Goal: Task Accomplishment & Management: Use online tool/utility

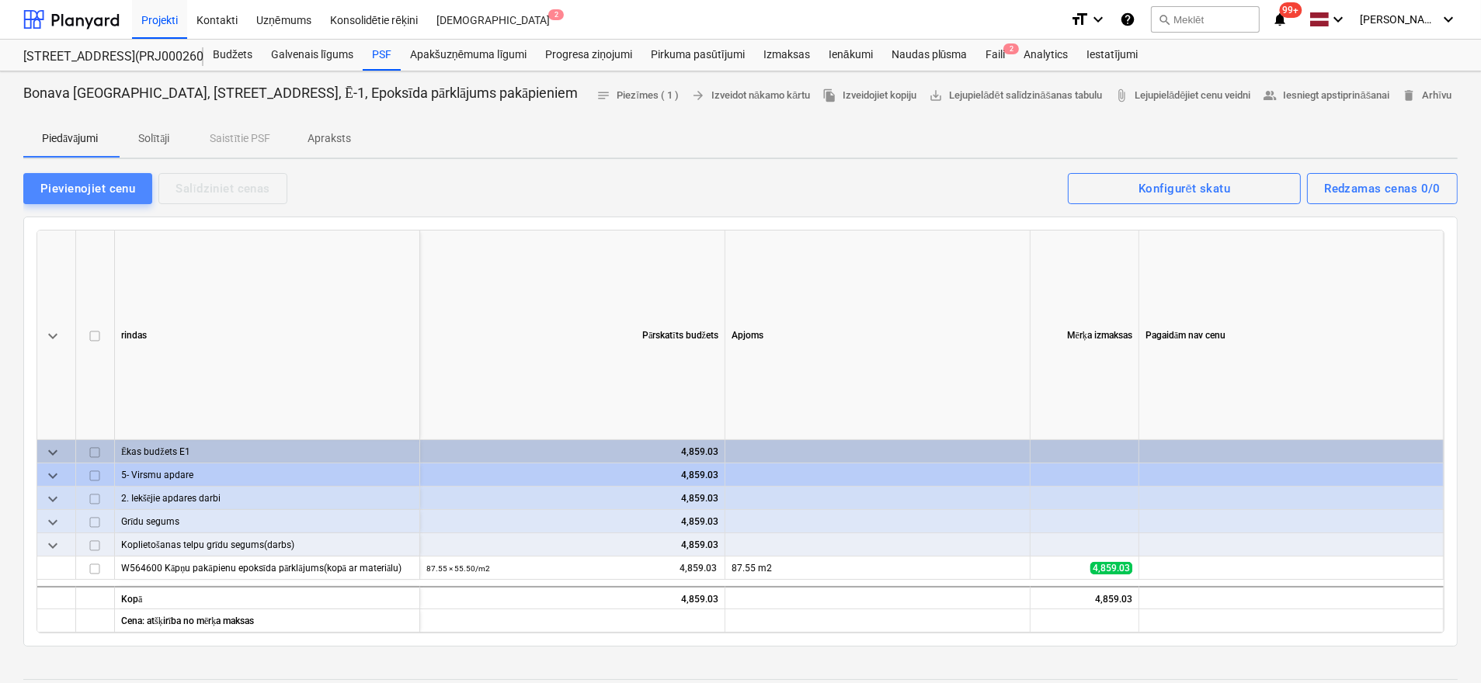
click at [99, 176] on button "Pievienojiet cenu" at bounding box center [87, 188] width 129 height 31
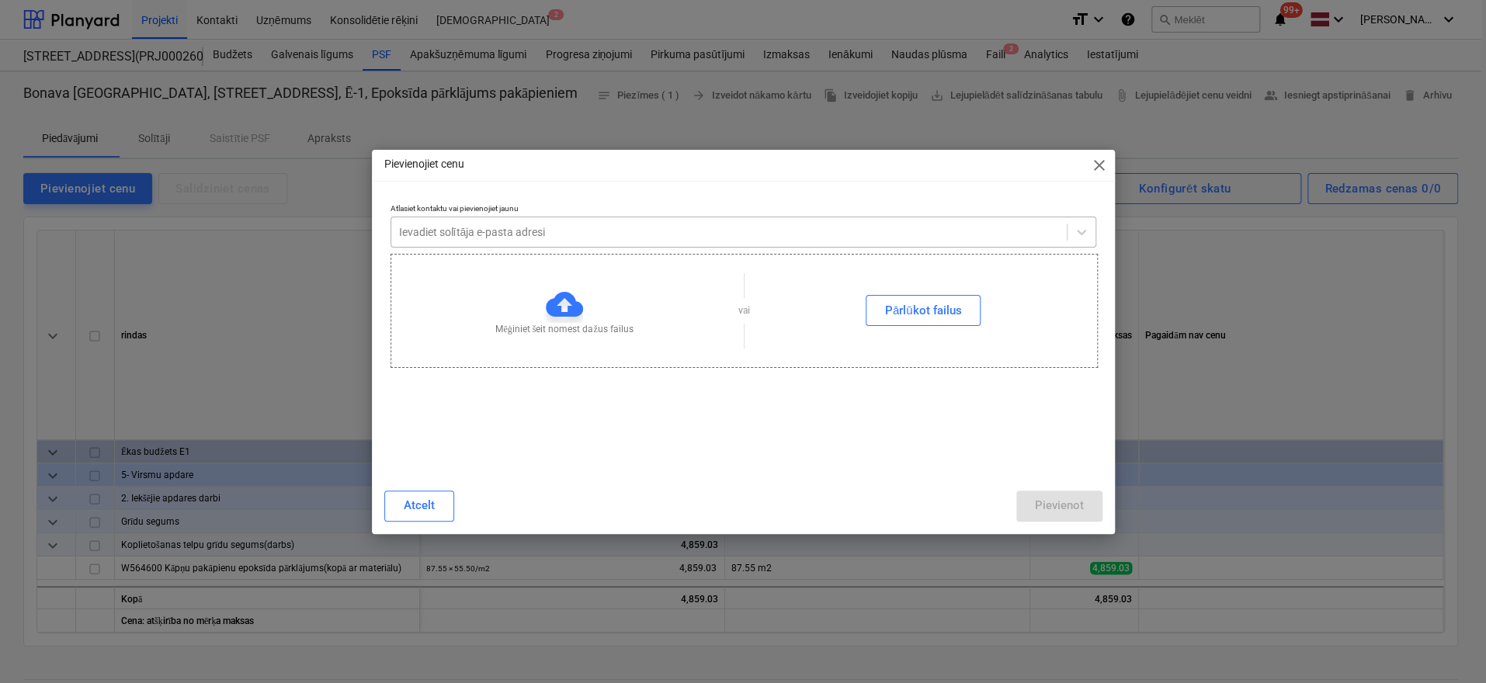
click at [526, 237] on div at bounding box center [729, 232] width 660 height 16
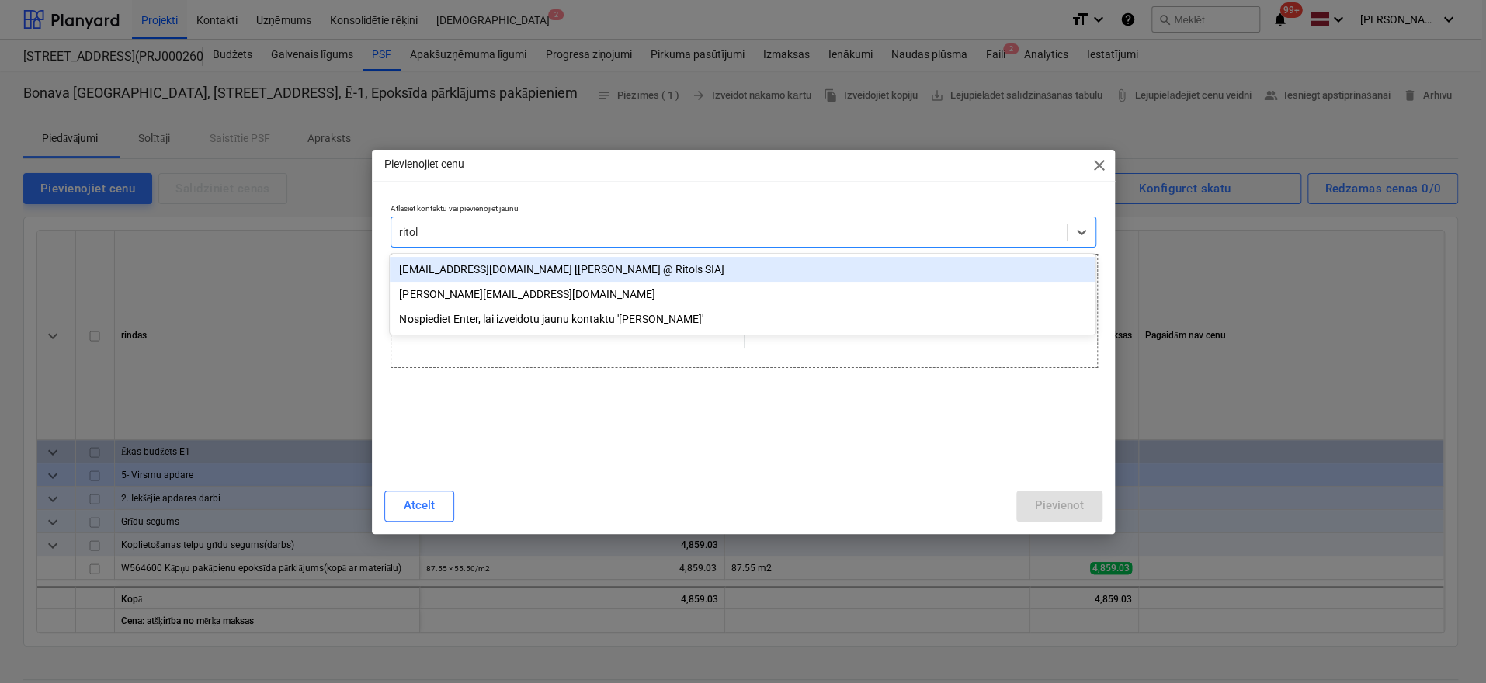
type input "ritols"
click at [517, 269] on div "[EMAIL_ADDRESS][DOMAIN_NAME] [[PERSON_NAME] @ Ritols SIA]" at bounding box center [743, 269] width 706 height 25
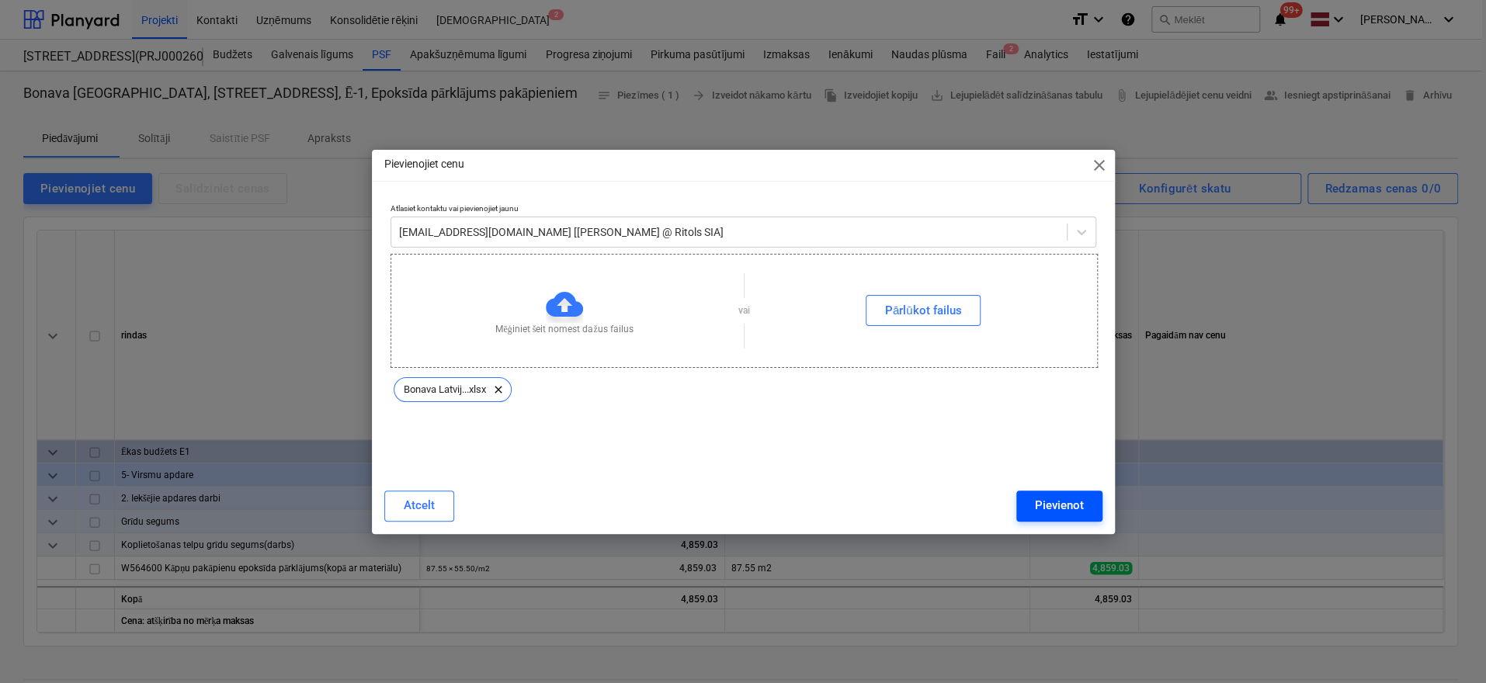
click at [1054, 505] on div "Pievienot" at bounding box center [1059, 505] width 49 height 20
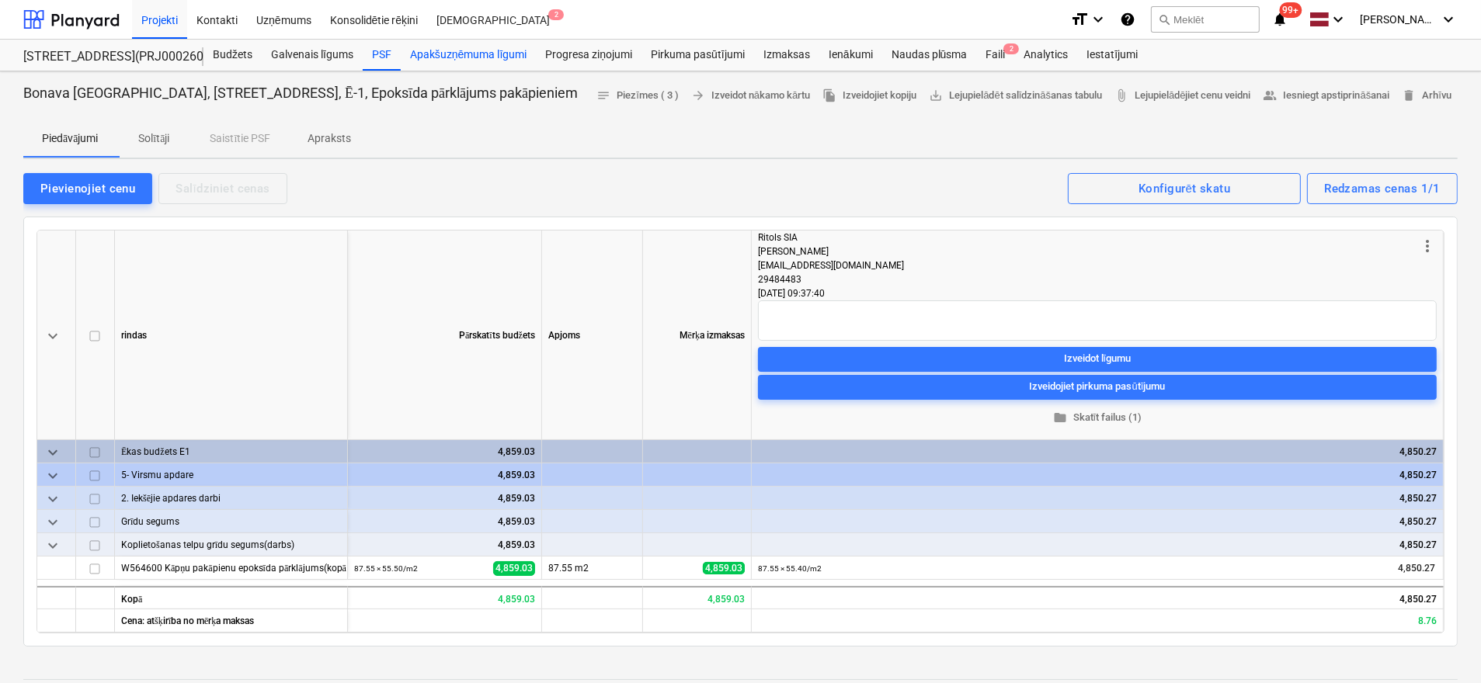
click at [463, 52] on div "Apakšuzņēmuma līgumi" at bounding box center [468, 55] width 135 height 31
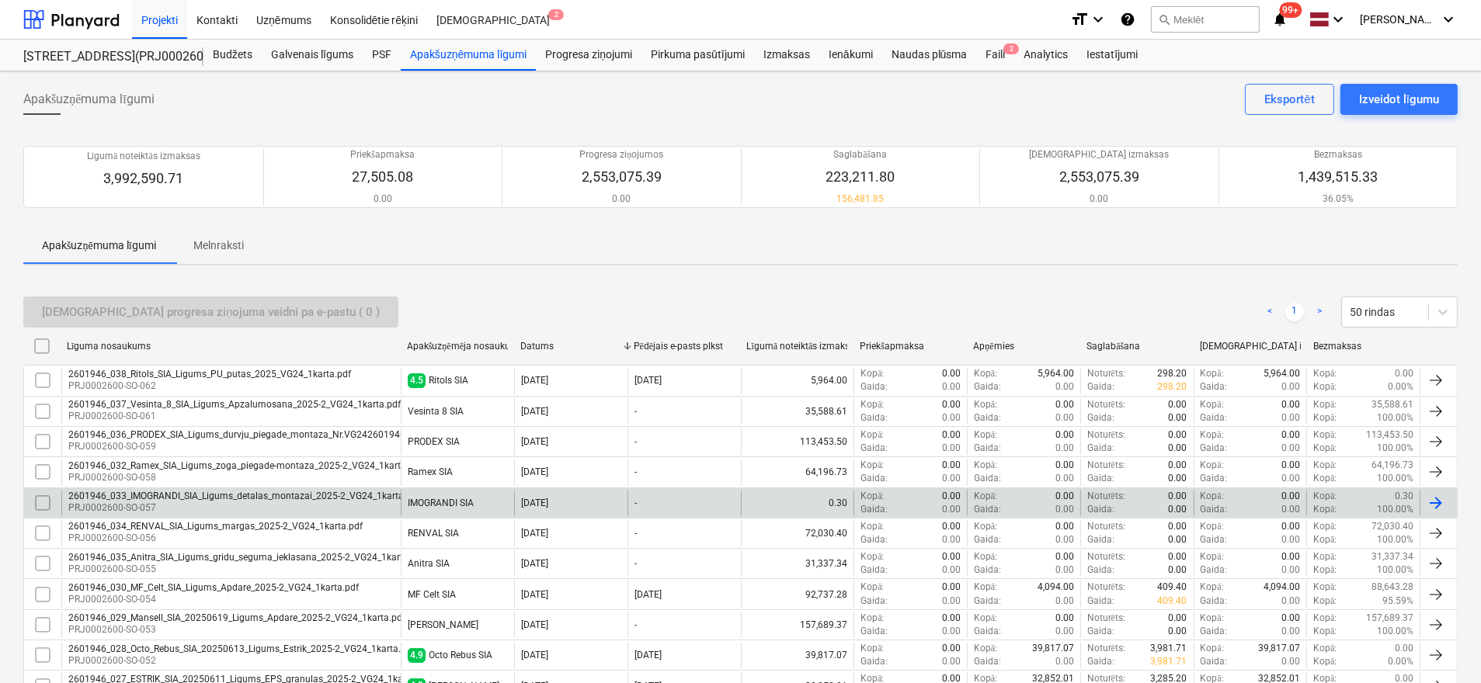
scroll to position [233, 0]
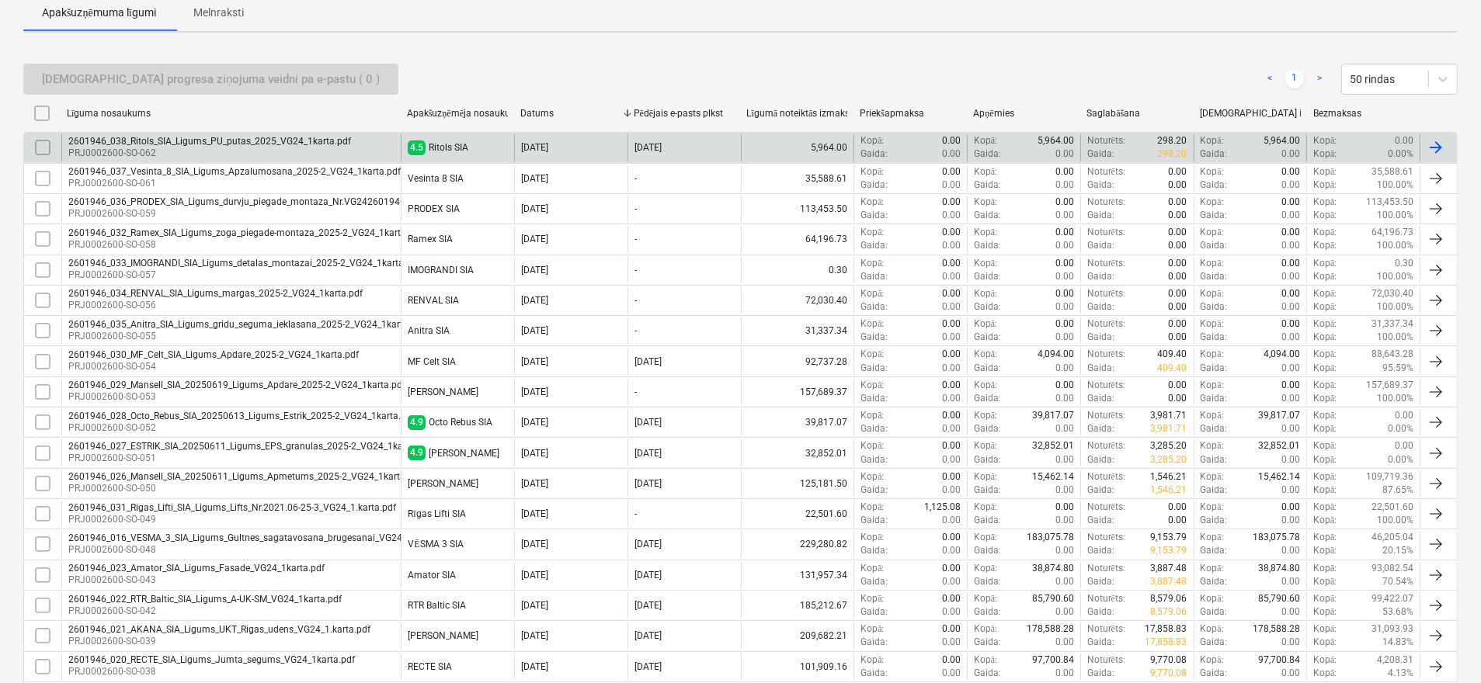
click at [235, 142] on div "2601946_038_Ritols_SIA_Ligums_PU_putas_2025_VG24_1karta.pdf" at bounding box center [209, 141] width 283 height 11
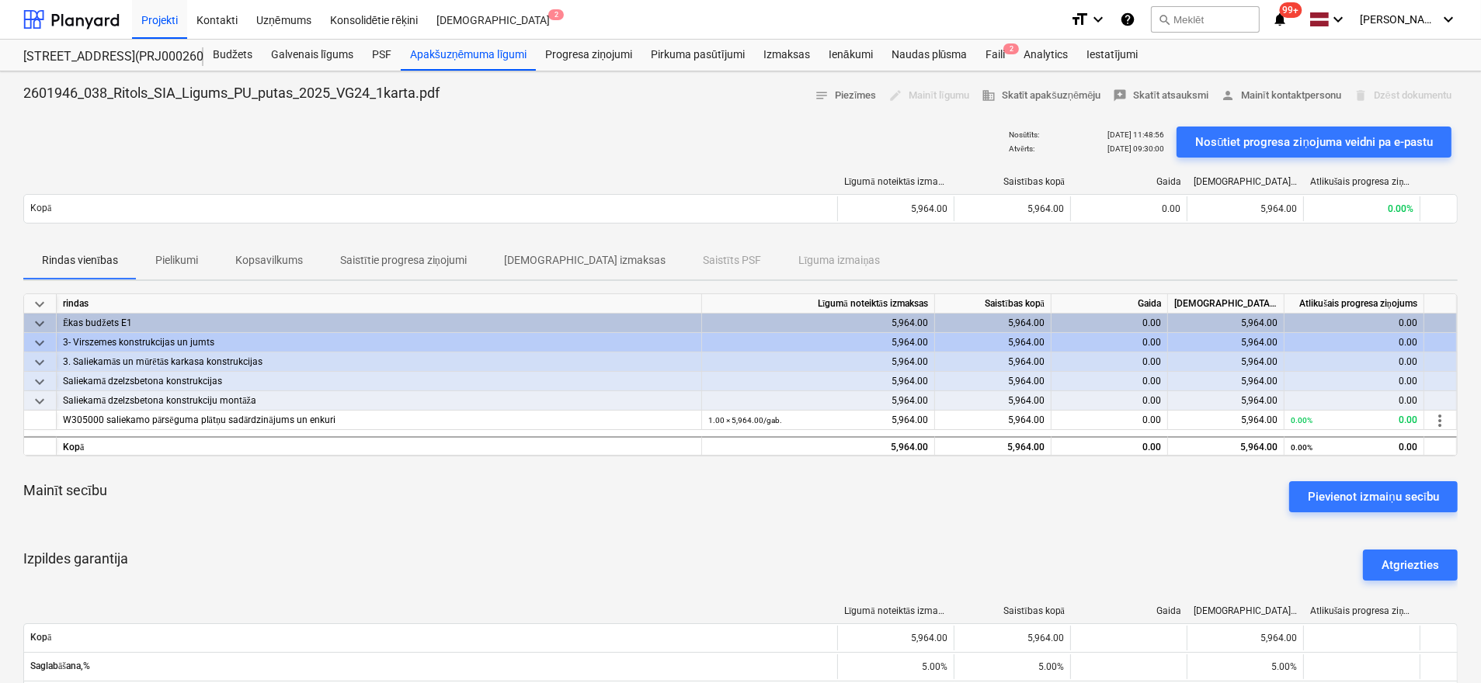
click at [186, 255] on p "Pielikumi" at bounding box center [176, 260] width 43 height 16
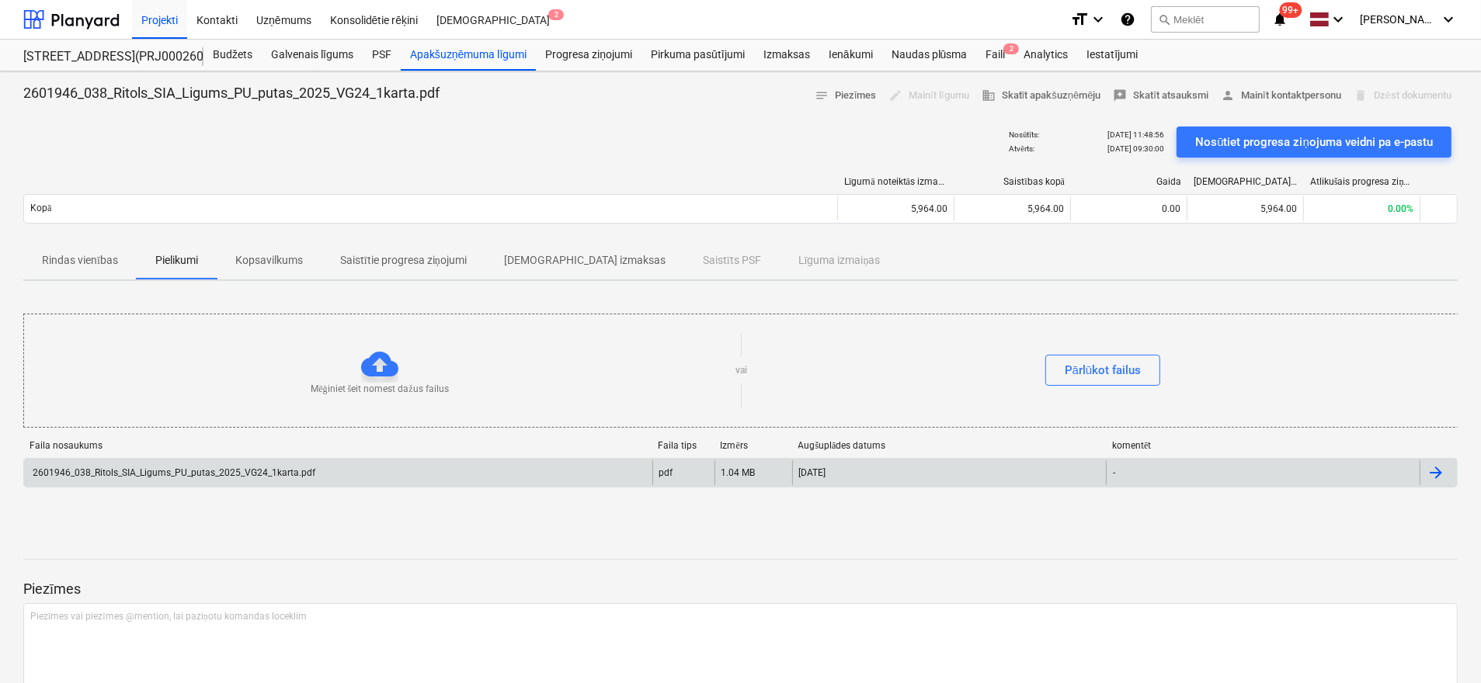
click at [196, 470] on div "2601946_038_Ritols_SIA_Ligums_PU_putas_2025_VG24_1karta.pdf" at bounding box center [172, 472] width 285 height 11
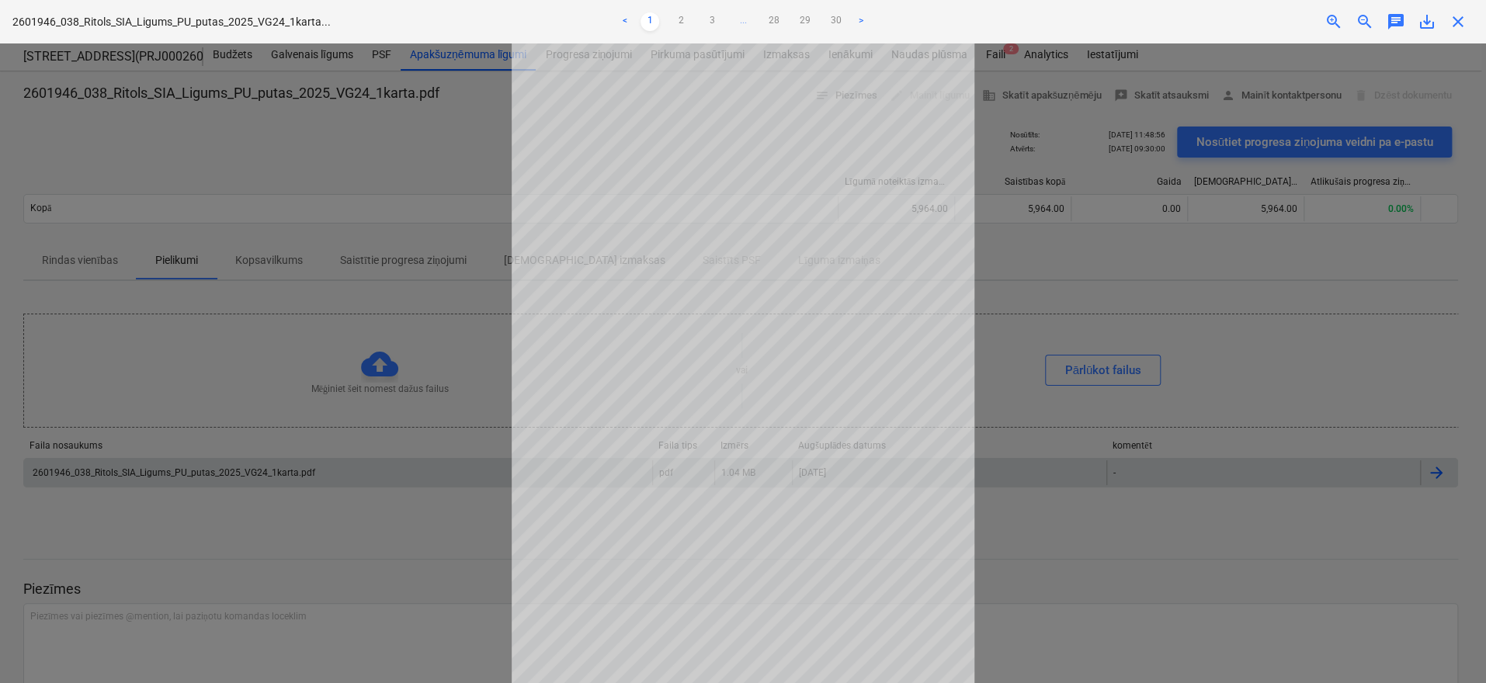
click at [1328, 16] on span "zoom_in" at bounding box center [1334, 21] width 19 height 19
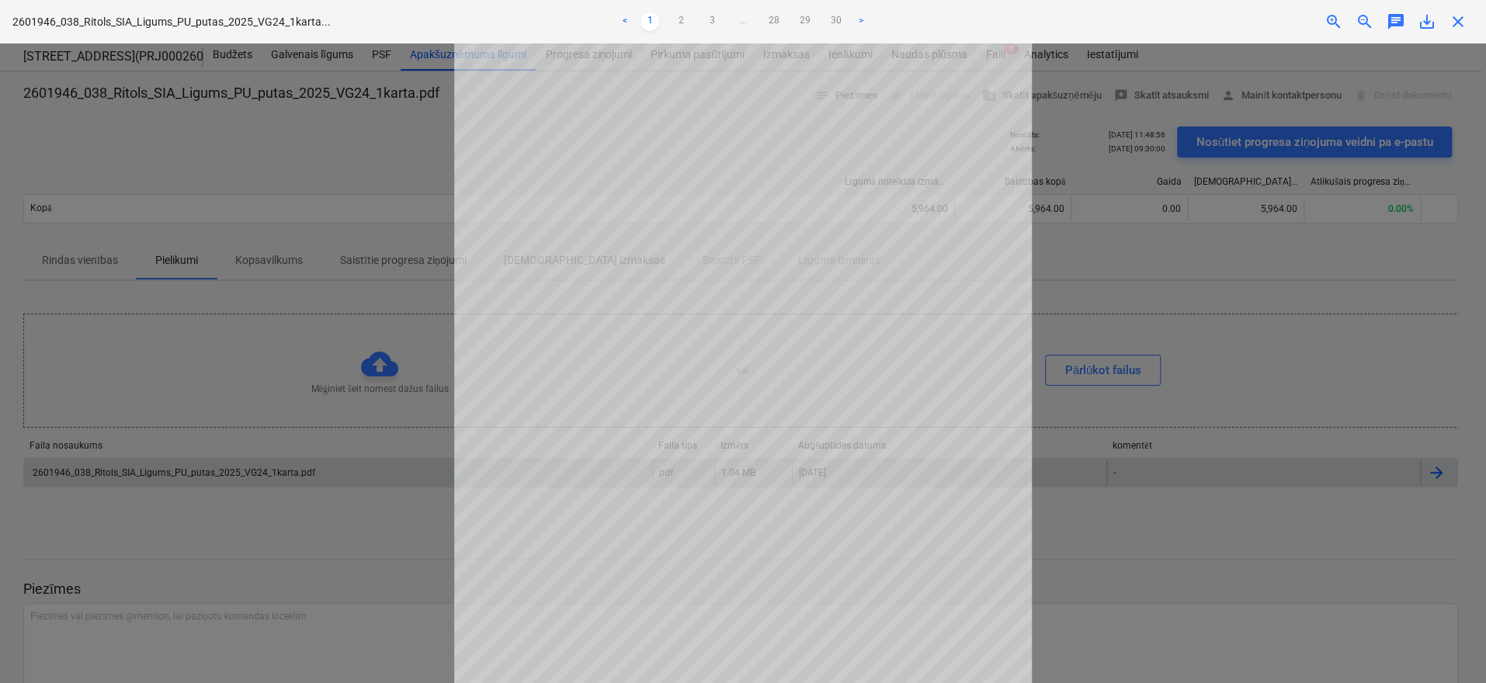
click at [1328, 16] on span "zoom_in" at bounding box center [1334, 21] width 19 height 19
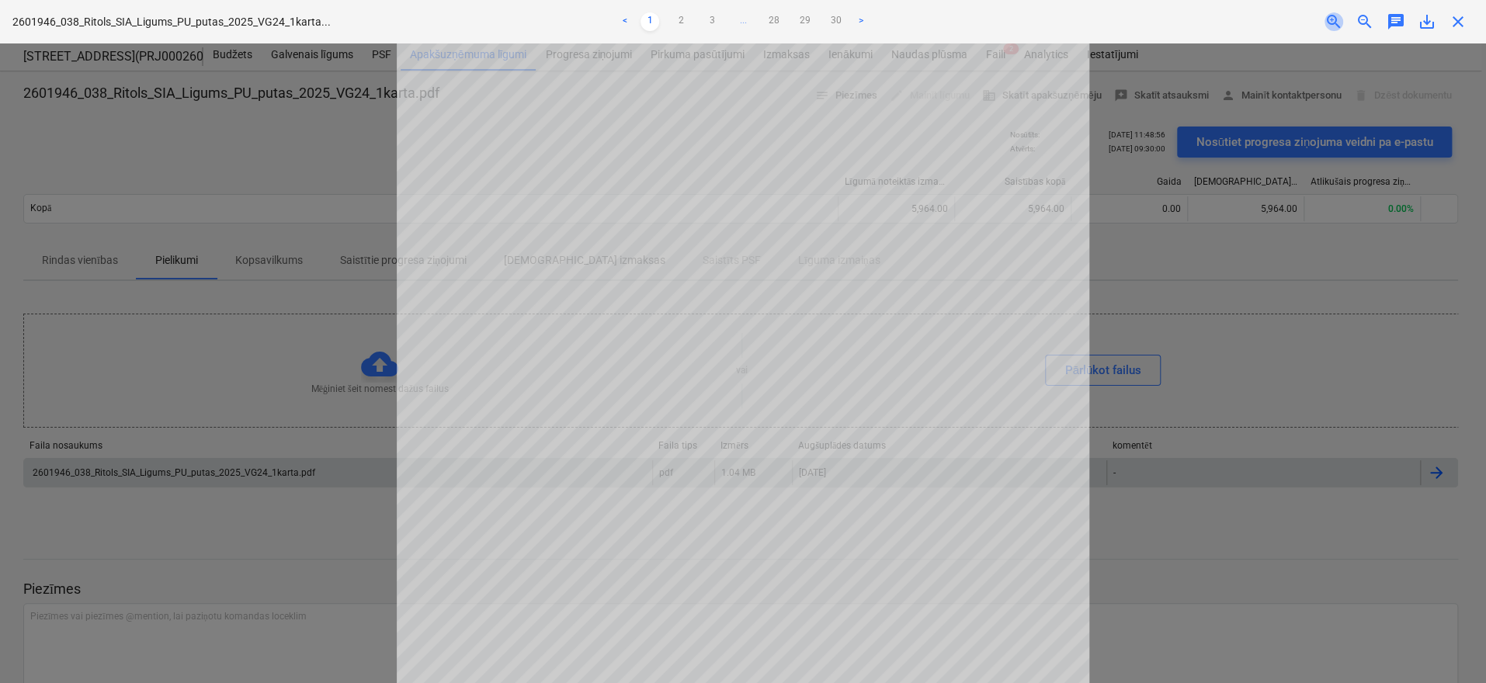
click at [1328, 16] on span "zoom_in" at bounding box center [1334, 21] width 19 height 19
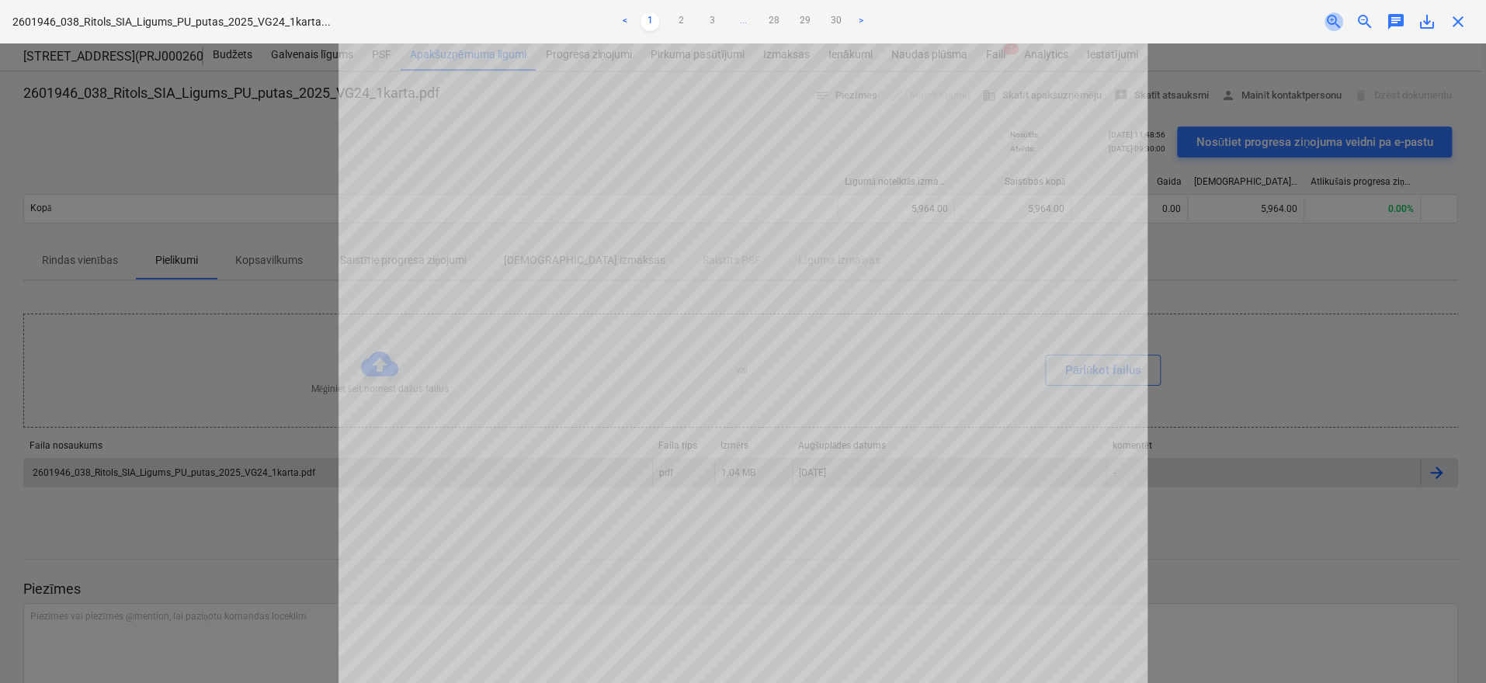
click at [1328, 16] on span "zoom_in" at bounding box center [1334, 21] width 19 height 19
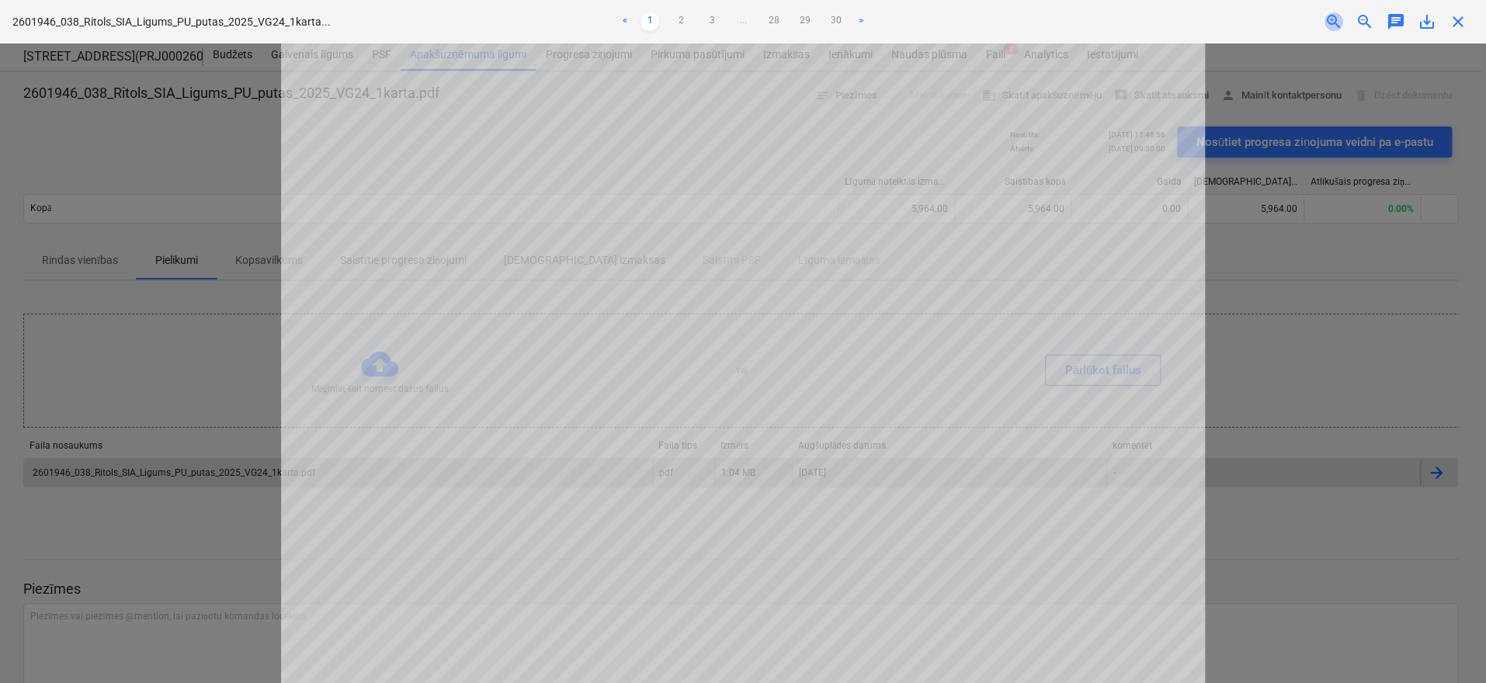
click at [1328, 16] on span "zoom_in" at bounding box center [1334, 21] width 19 height 19
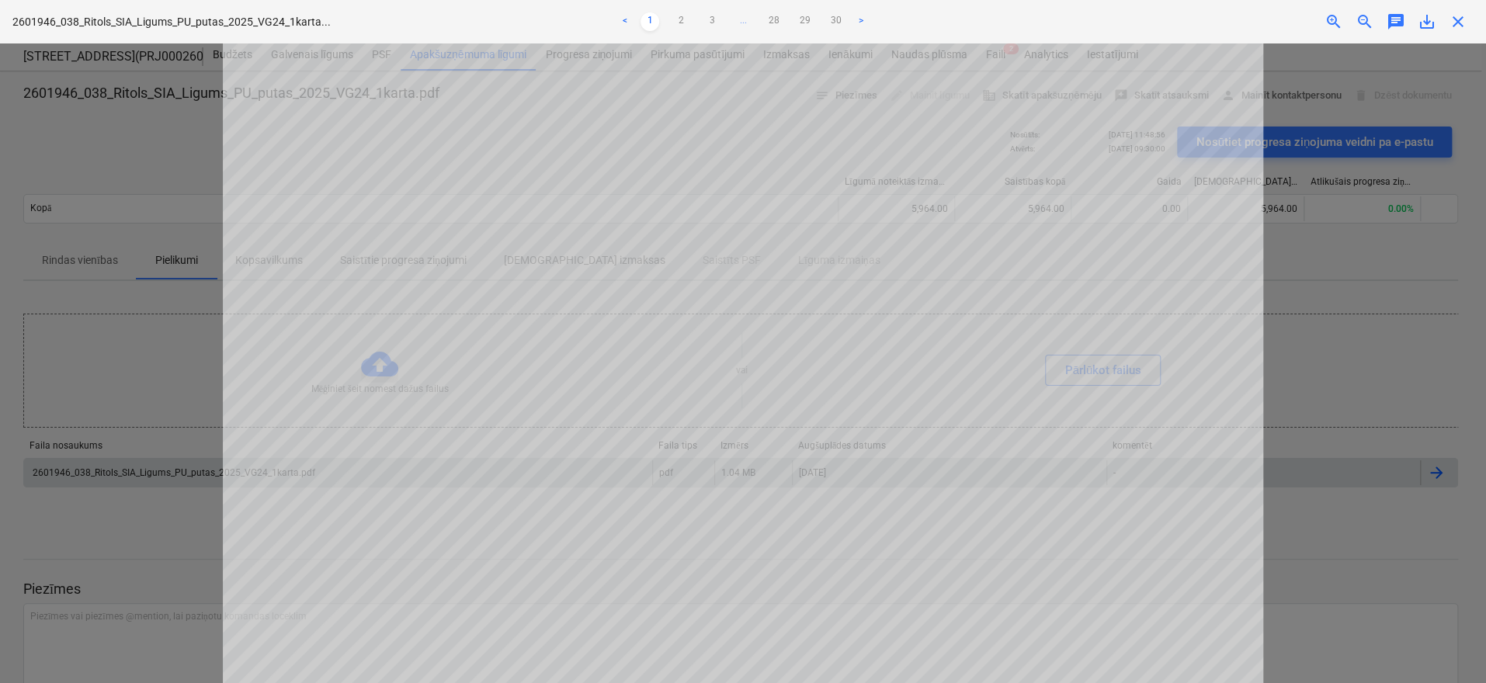
click at [1328, 16] on span "zoom_in" at bounding box center [1334, 21] width 19 height 19
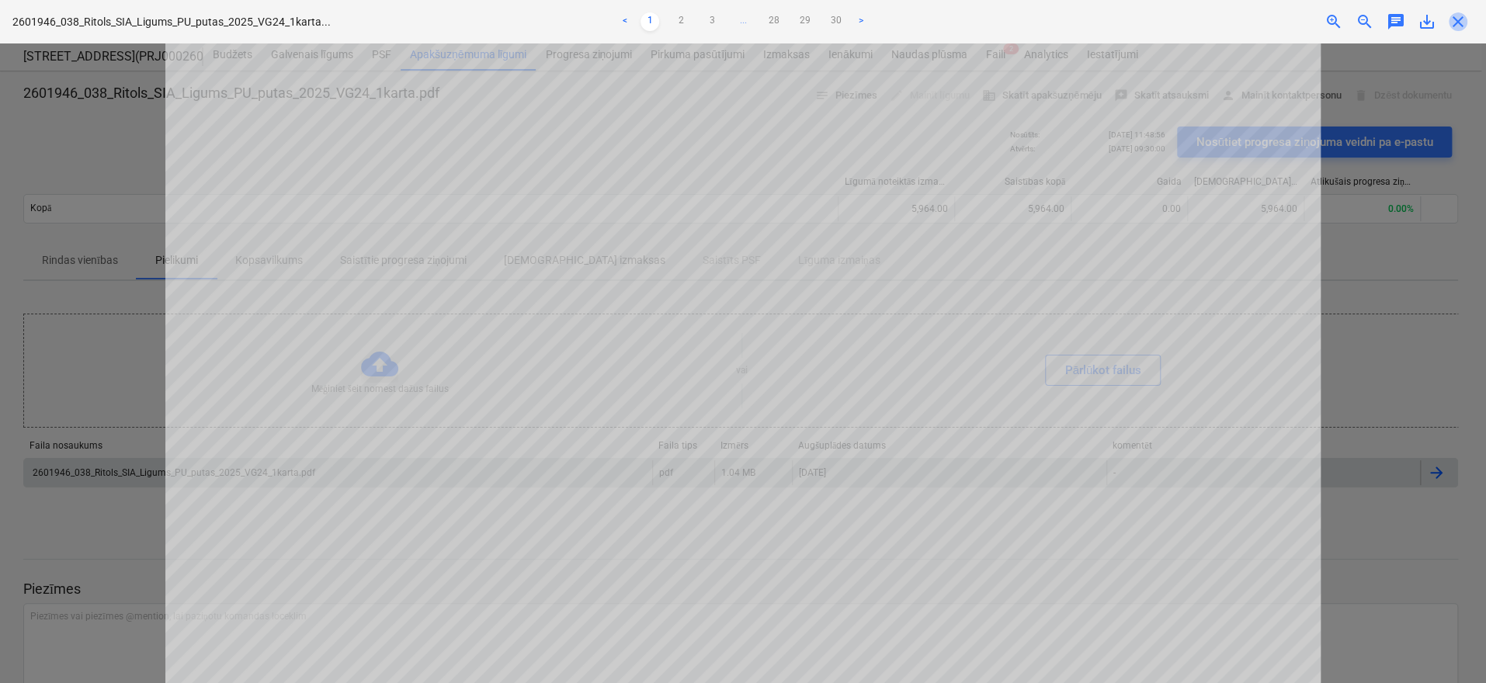
drag, startPoint x: 1465, startPoint y: 23, endPoint x: 1444, endPoint y: 32, distance: 22.9
click at [1464, 23] on span "close" at bounding box center [1458, 21] width 19 height 19
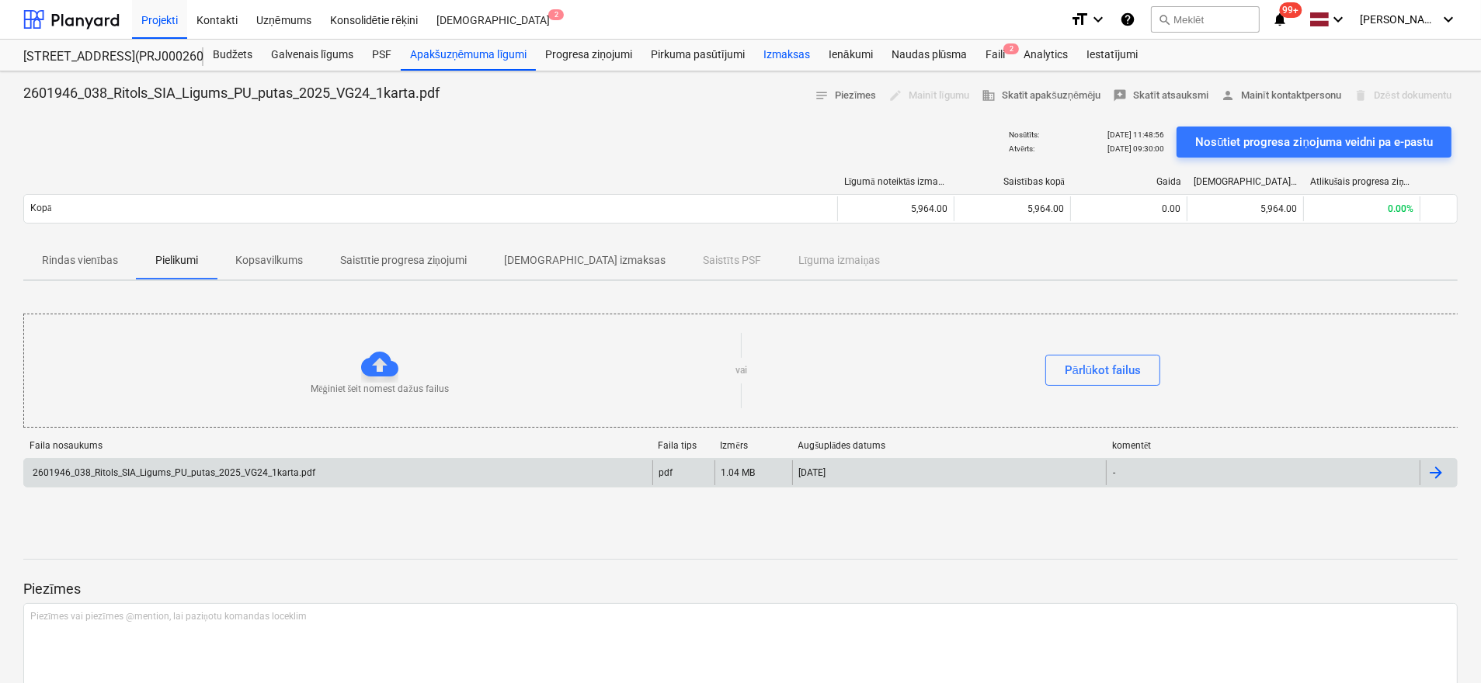
click at [789, 50] on div "Izmaksas" at bounding box center [786, 55] width 65 height 31
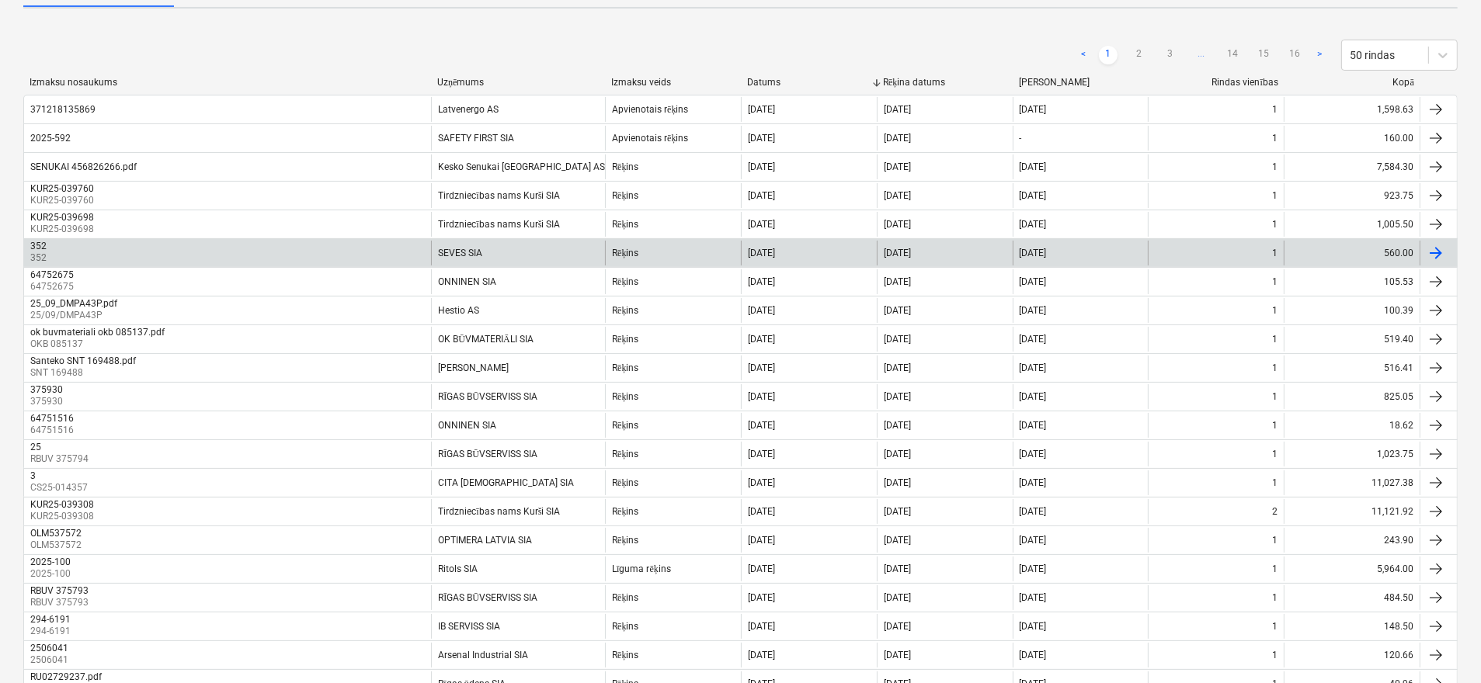
scroll to position [233, 0]
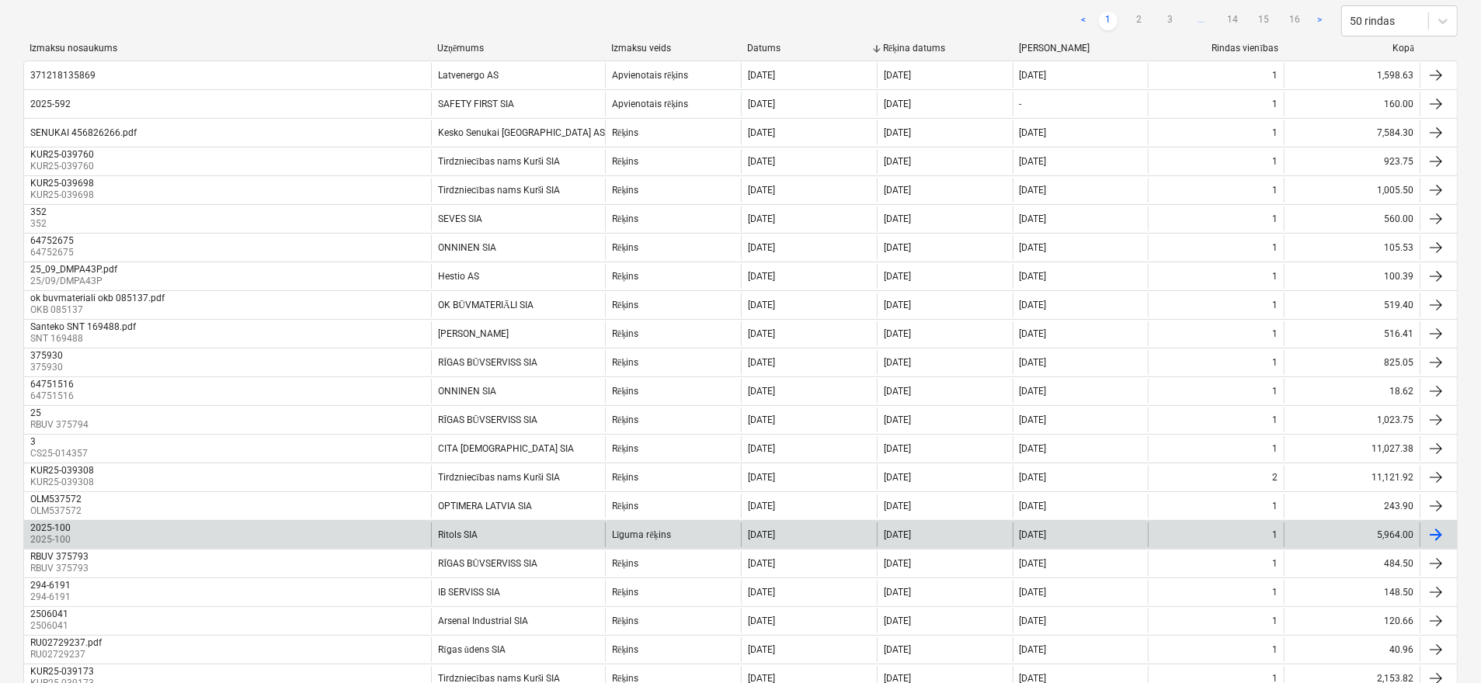
click at [54, 526] on div "2025-100" at bounding box center [50, 528] width 40 height 11
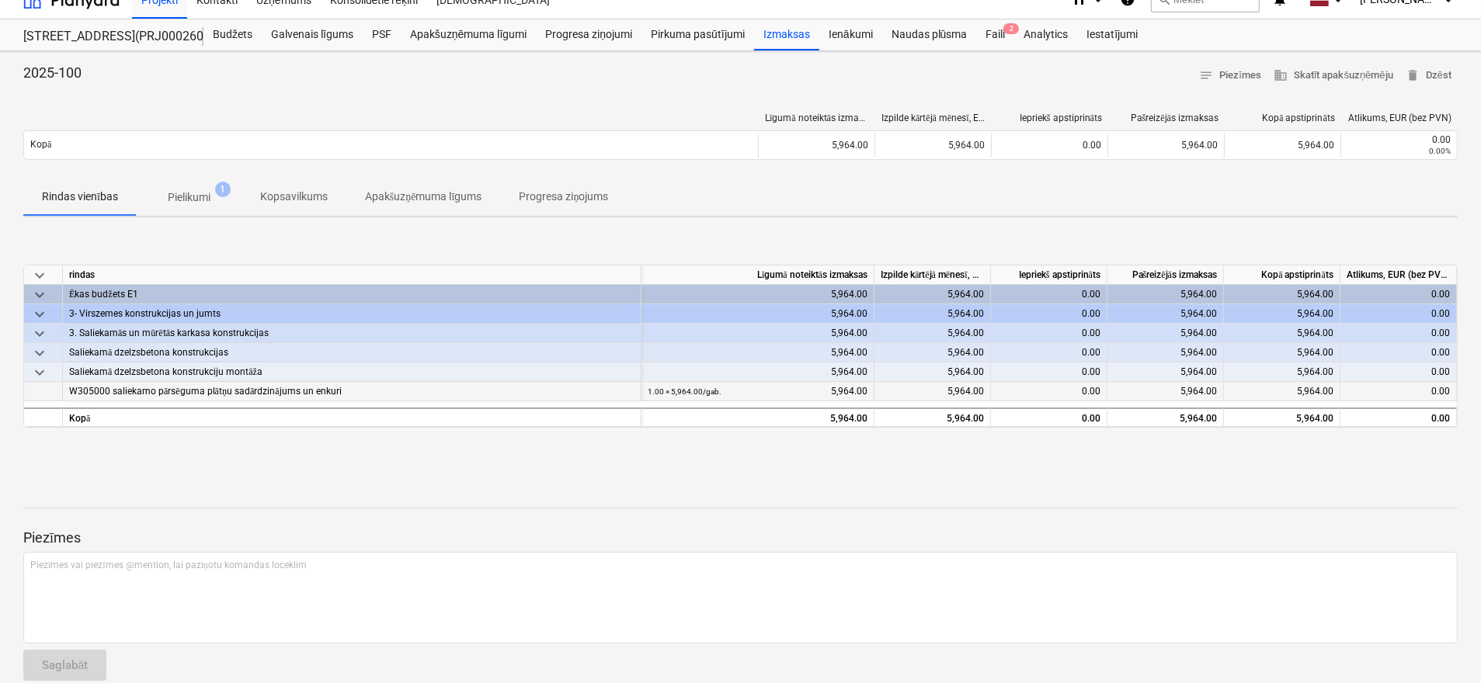
scroll to position [40, 0]
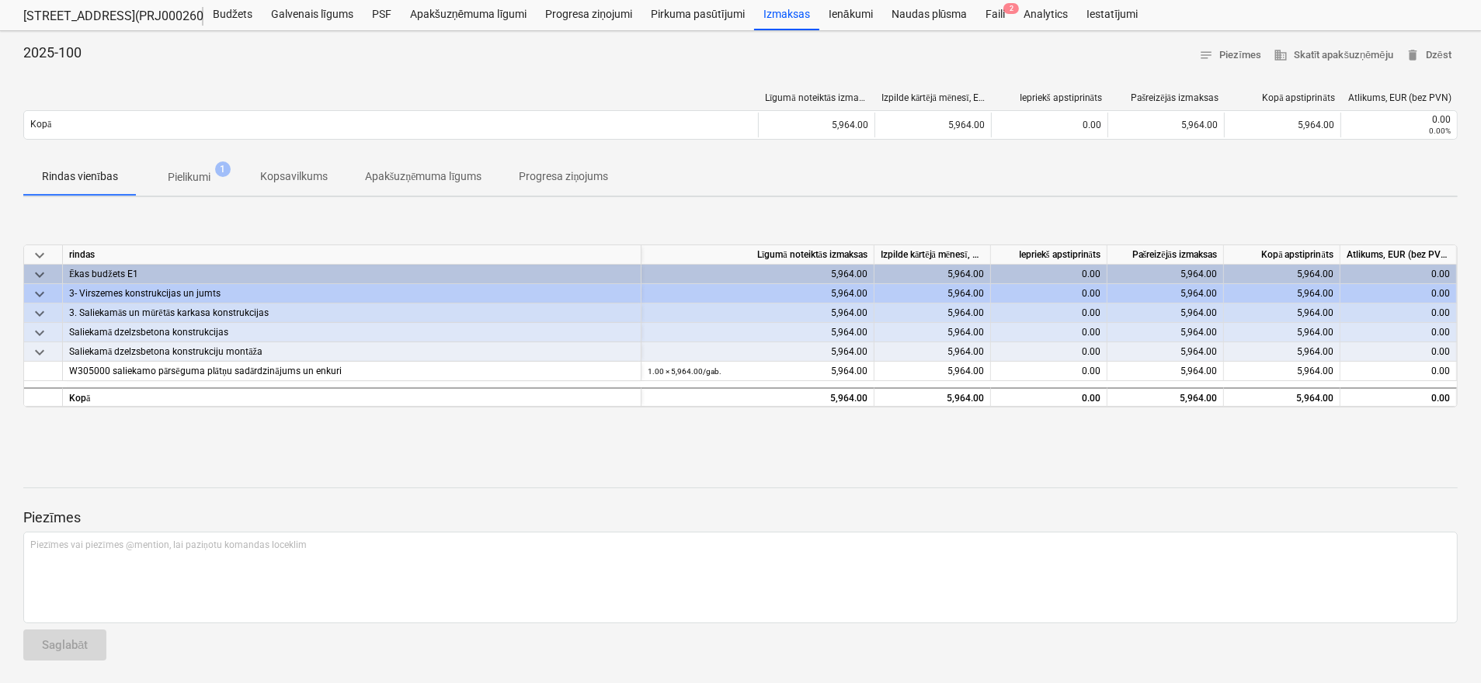
click at [300, 177] on p "Kopsavilkums" at bounding box center [294, 176] width 68 height 16
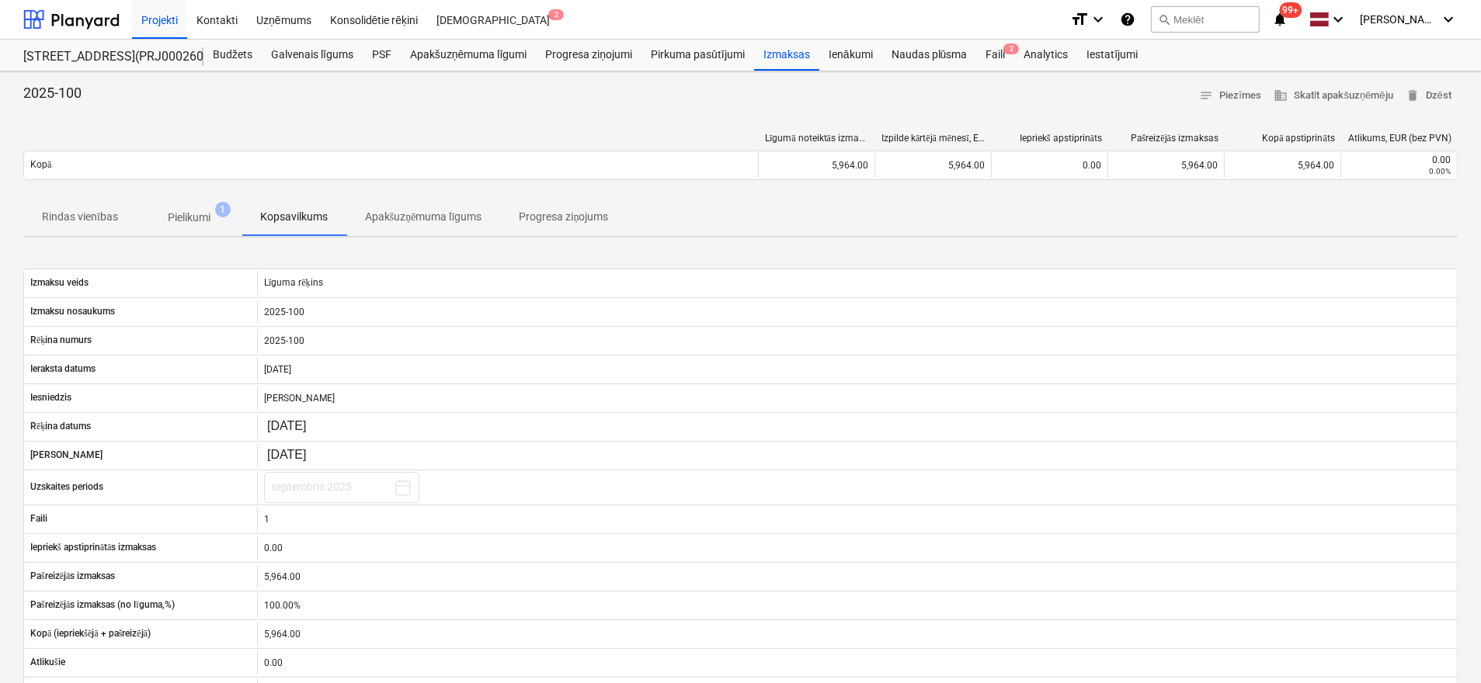
click at [203, 215] on p "Pielikumi" at bounding box center [189, 218] width 43 height 16
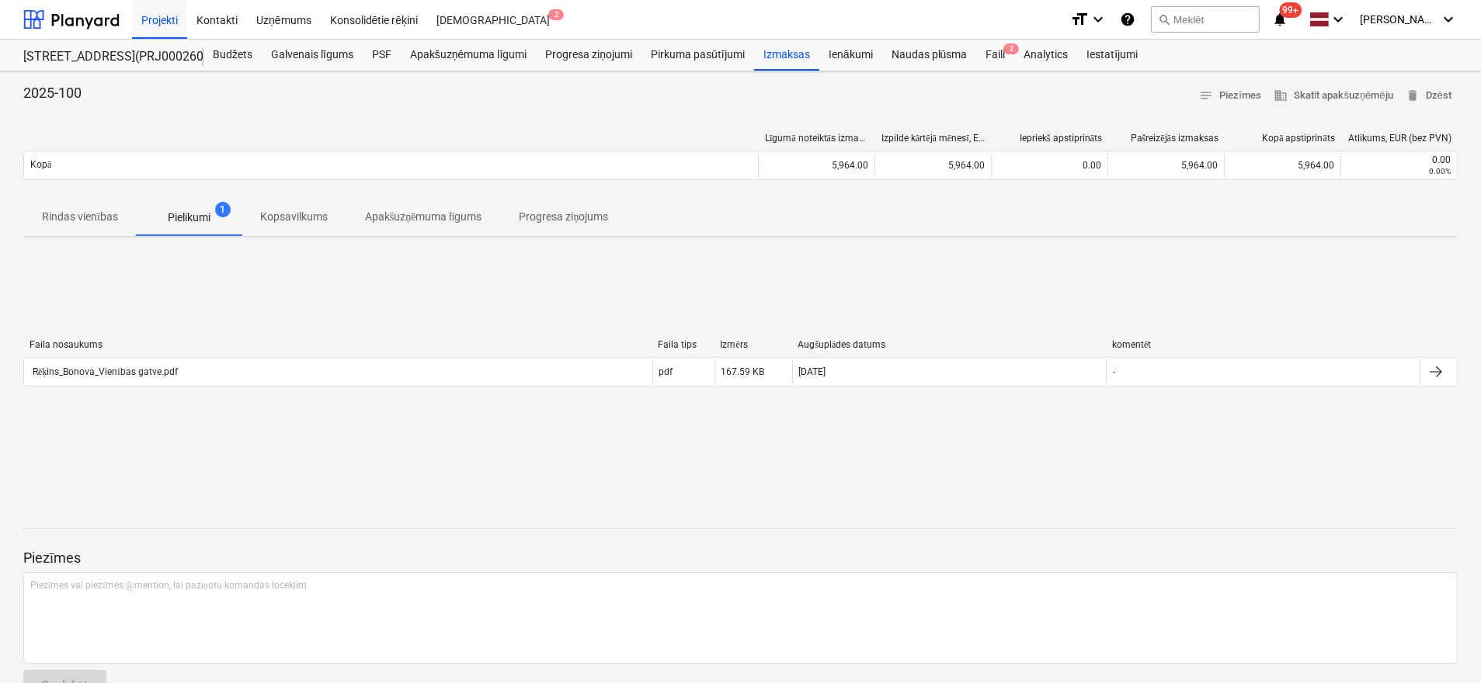
click at [540, 214] on p "Progresa ziņojums" at bounding box center [563, 217] width 89 height 16
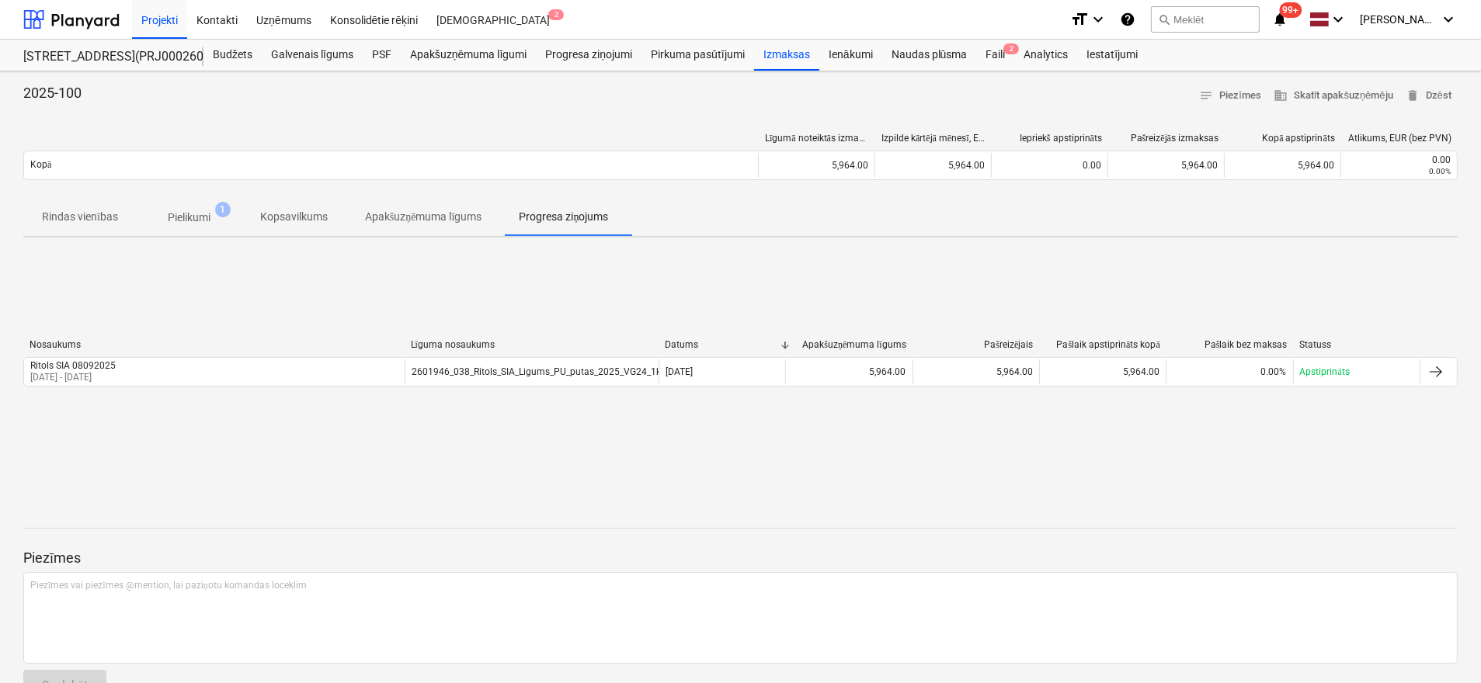
click at [422, 221] on p "Apakšuzņēmuma līgums" at bounding box center [423, 217] width 117 height 16
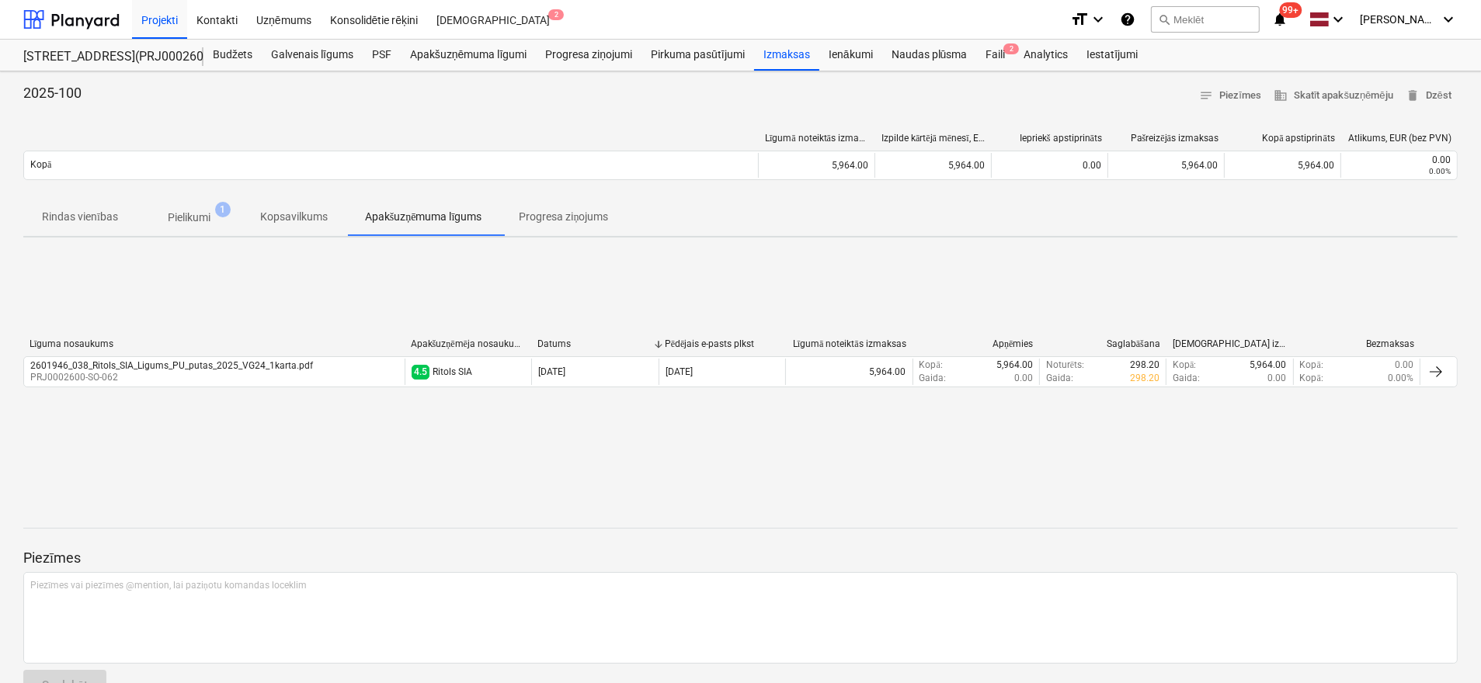
click at [827, 504] on div at bounding box center [740, 501] width 1434 height 12
click at [450, 212] on p "Apakšuzņēmuma līgums" at bounding box center [423, 217] width 117 height 16
click at [180, 215] on p "Pielikumi" at bounding box center [189, 218] width 43 height 16
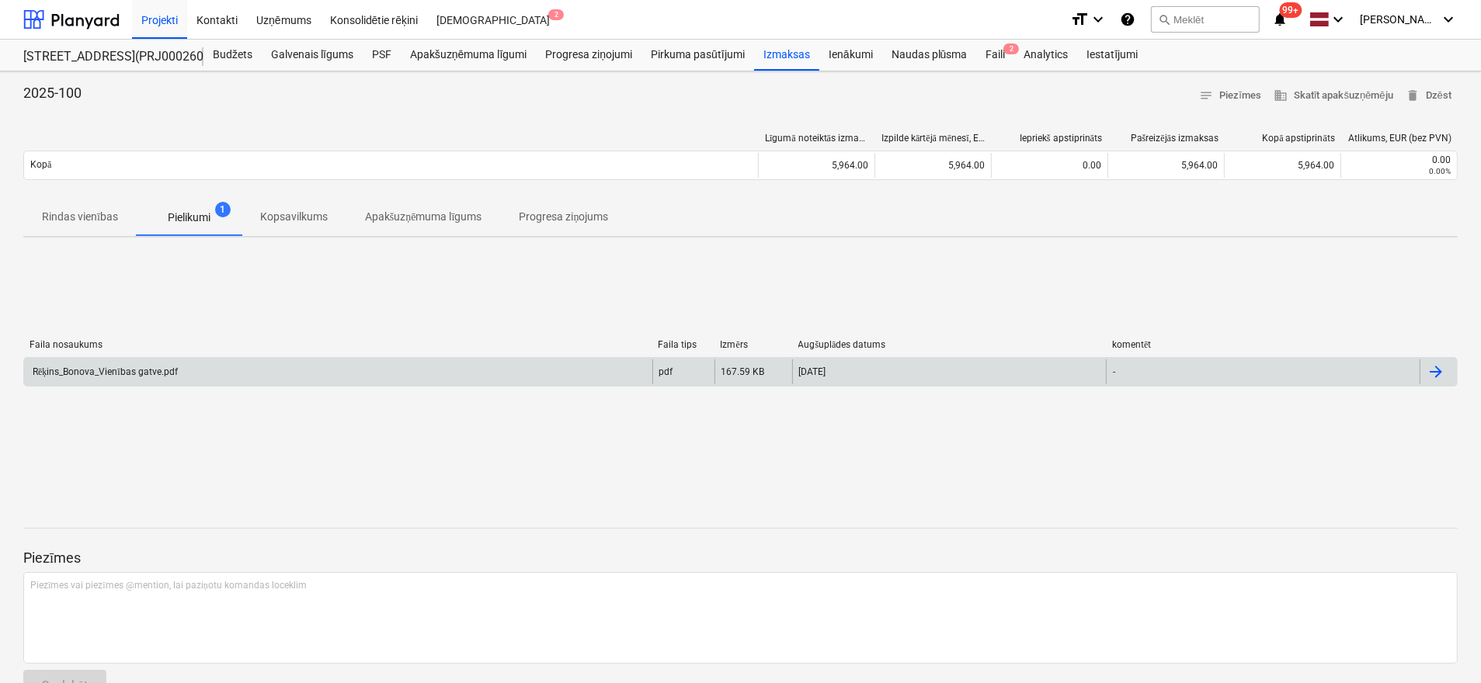
click at [132, 366] on div "Rēķins_Bonova_Vienības gatve.pdf" at bounding box center [104, 372] width 148 height 12
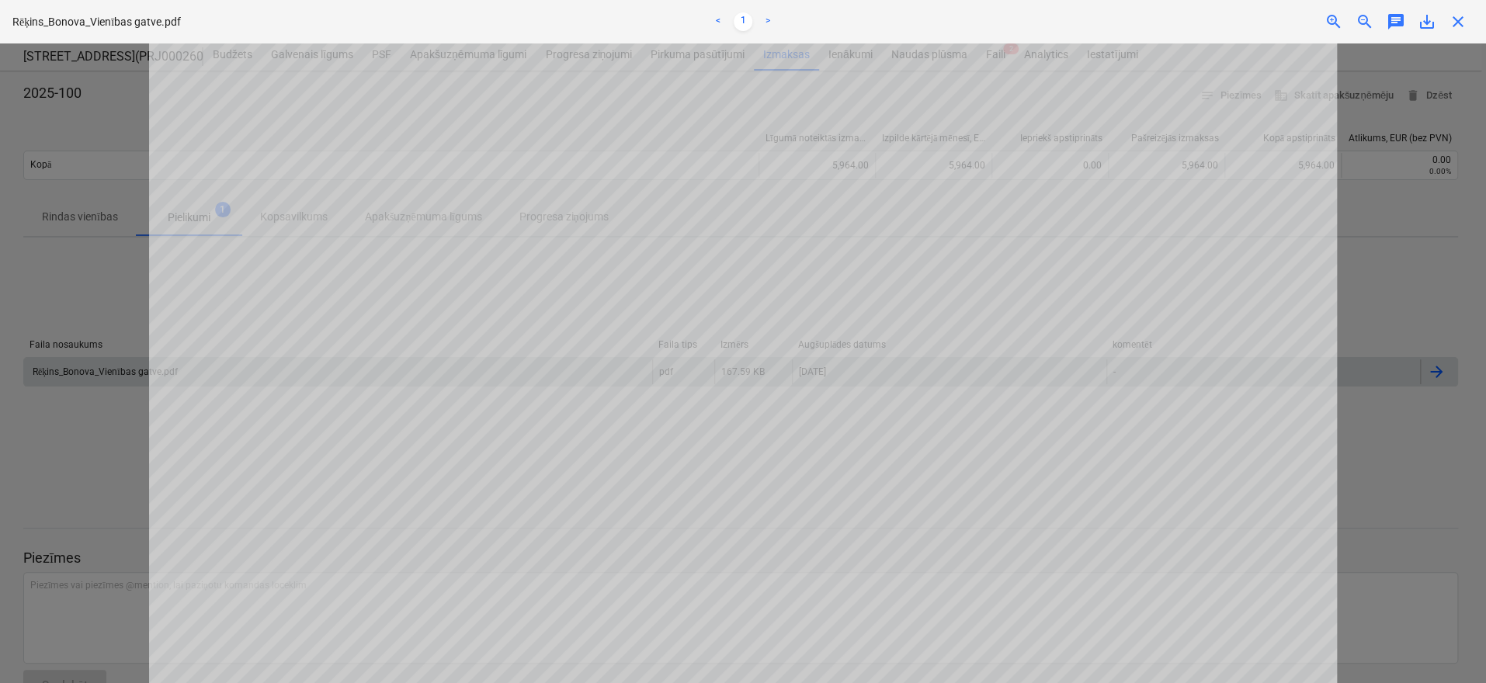
scroll to position [543, 0]
click at [1427, 271] on div at bounding box center [743, 363] width 1486 height 640
click at [1452, 23] on span "close" at bounding box center [1458, 21] width 19 height 19
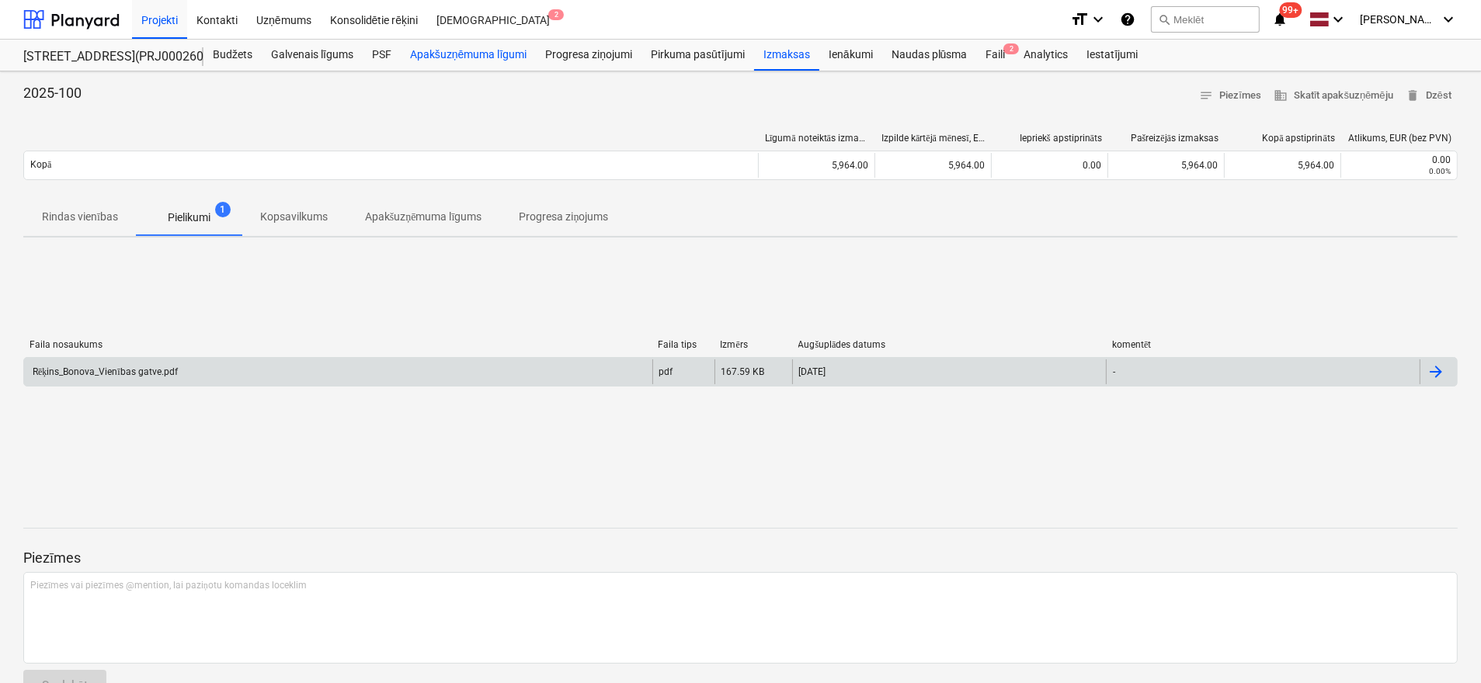
click at [453, 54] on div "Apakšuzņēmuma līgumi" at bounding box center [468, 55] width 135 height 31
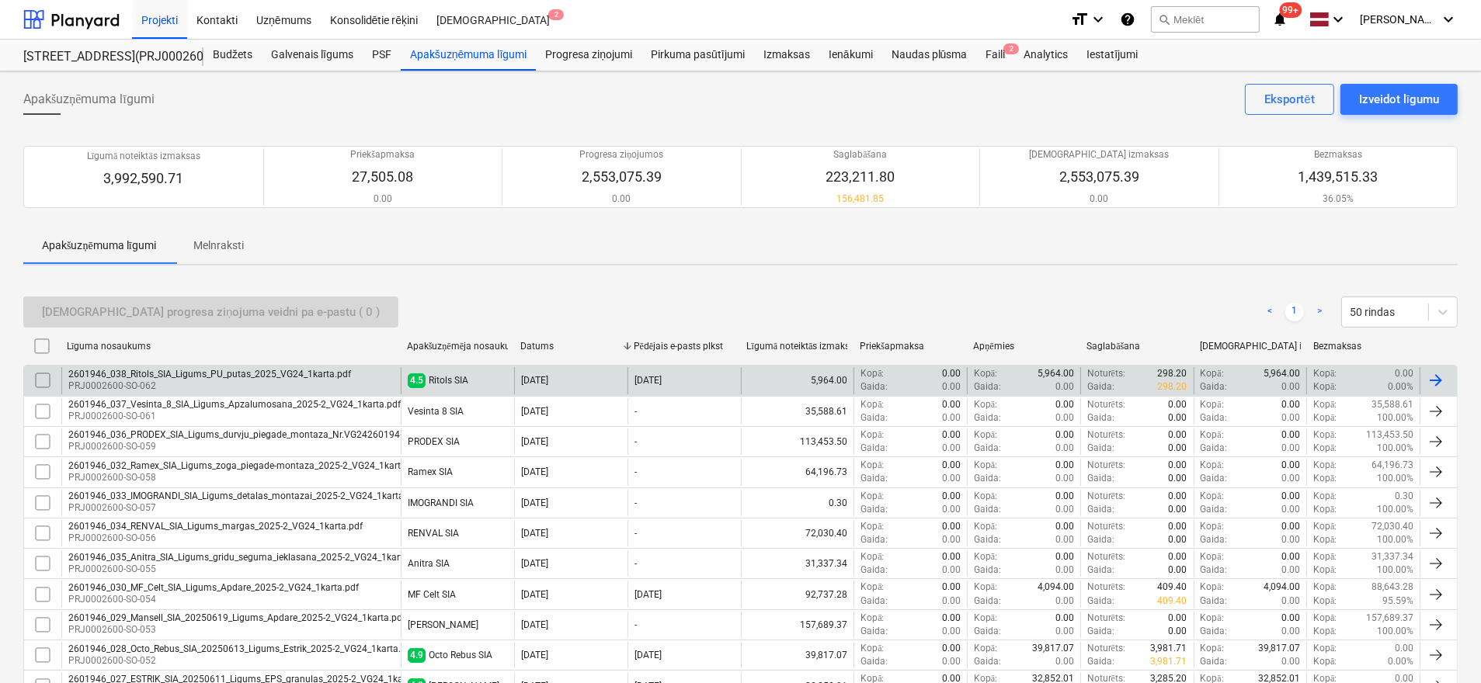
click at [134, 377] on div "2601946_038_Ritols_SIA_Ligums_PU_putas_2025_VG24_1karta.pdf" at bounding box center [209, 374] width 283 height 11
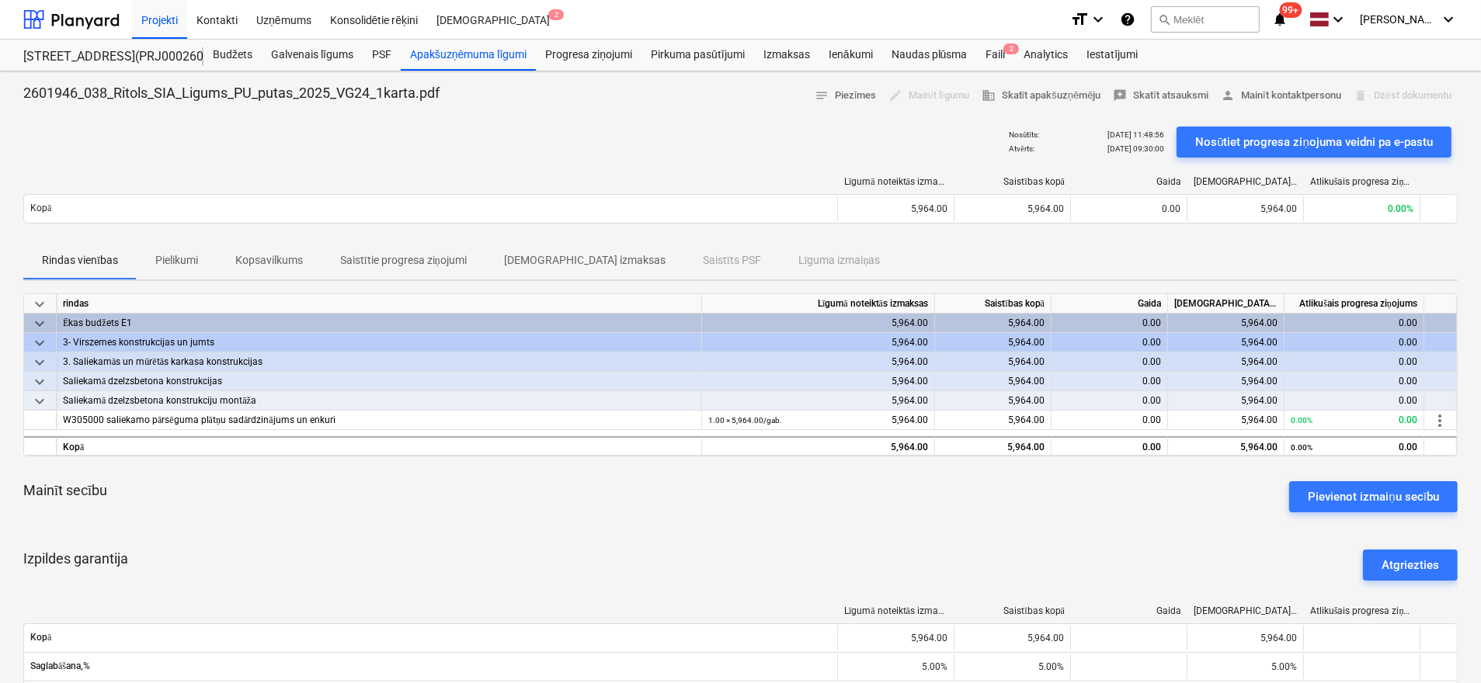
click at [186, 262] on p "Pielikumi" at bounding box center [176, 260] width 43 height 16
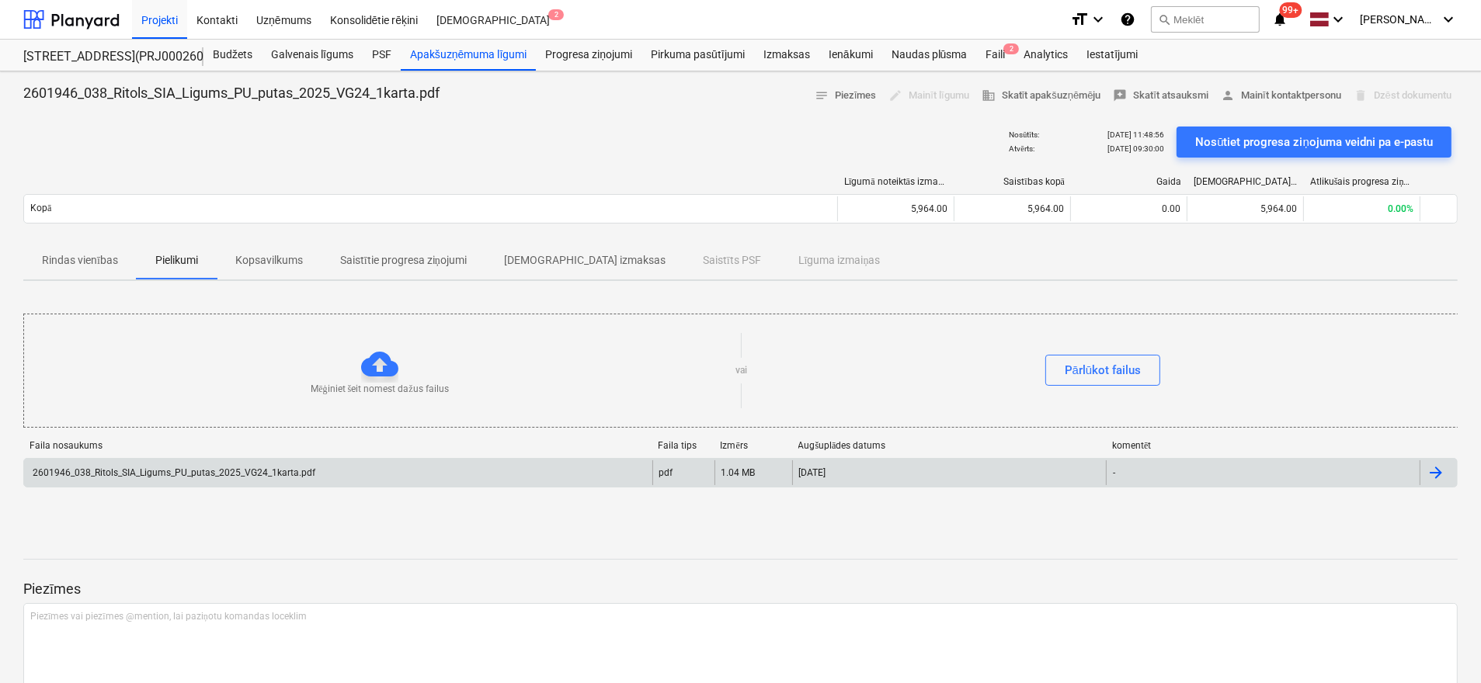
click at [217, 467] on div "2601946_038_Ritols_SIA_Ligums_PU_putas_2025_VG24_1karta.pdf" at bounding box center [172, 472] width 285 height 11
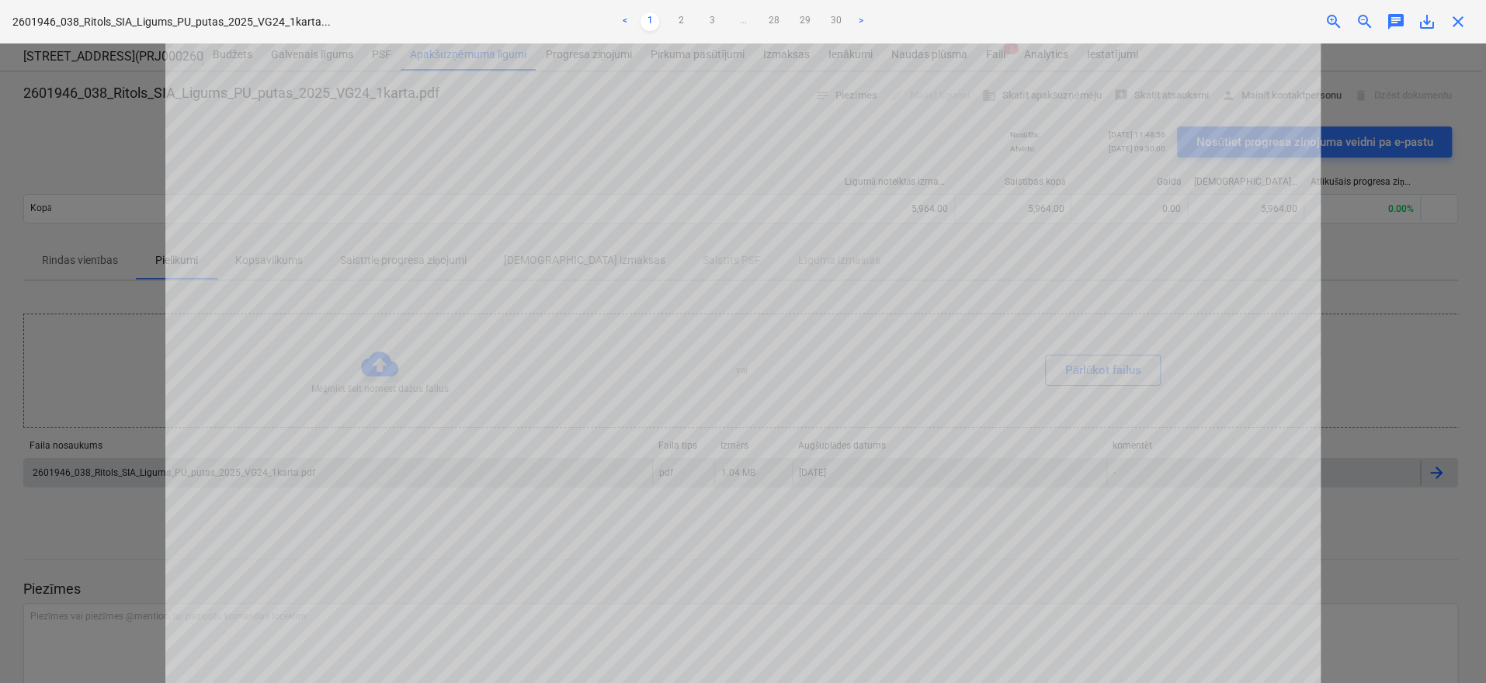
scroll to position [997, 0]
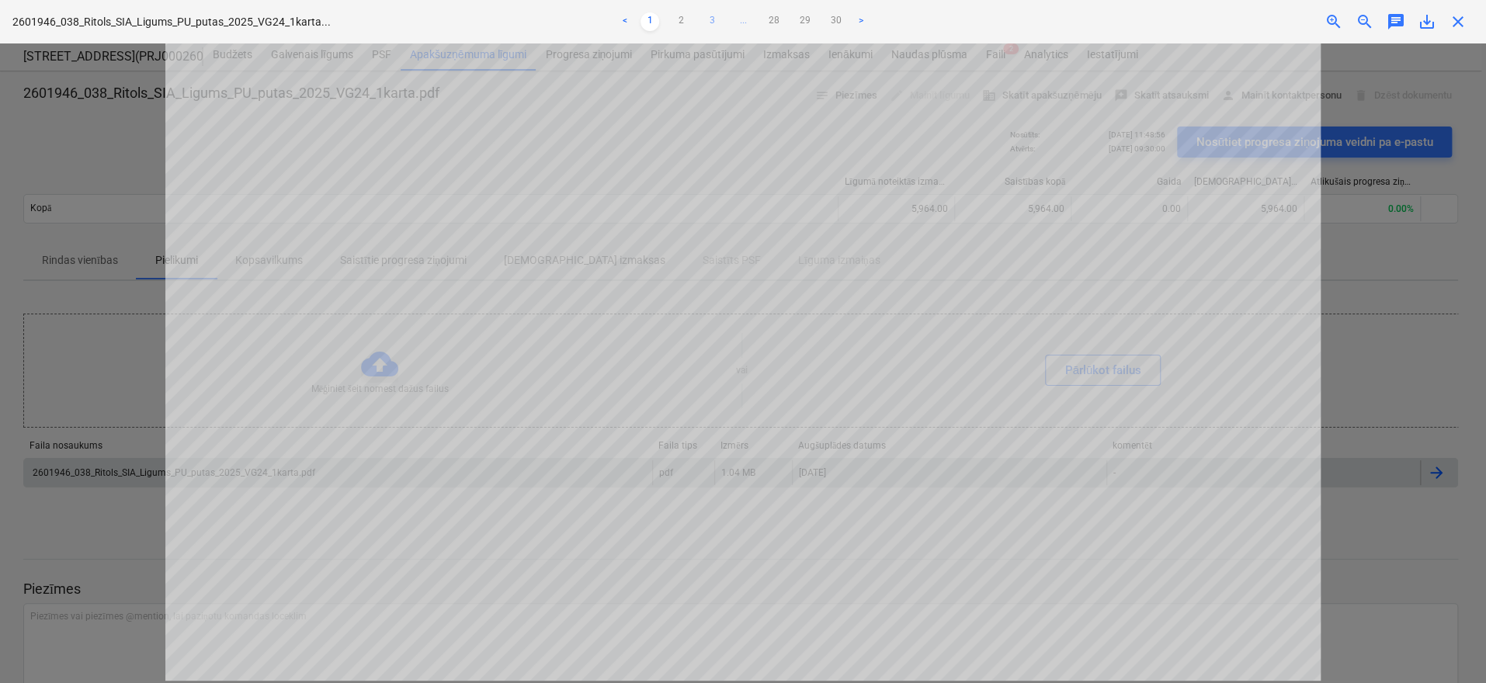
click at [711, 19] on link "3" at bounding box center [712, 21] width 19 height 19
click at [876, 19] on link ">" at bounding box center [876, 21] width 19 height 19
click at [892, 18] on link ">" at bounding box center [892, 21] width 19 height 19
click at [1361, 19] on span "zoom_out" at bounding box center [1365, 21] width 19 height 19
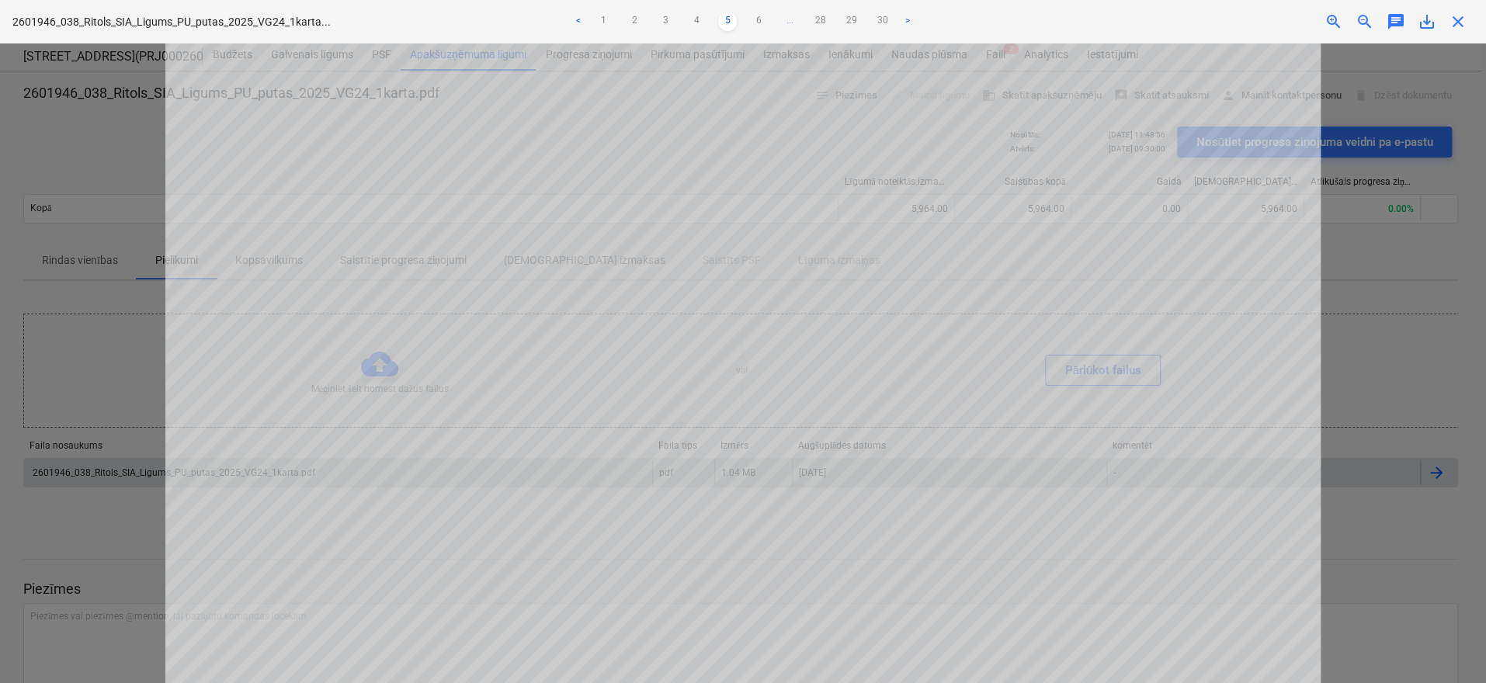
click at [1361, 19] on span "zoom_out" at bounding box center [1365, 21] width 19 height 19
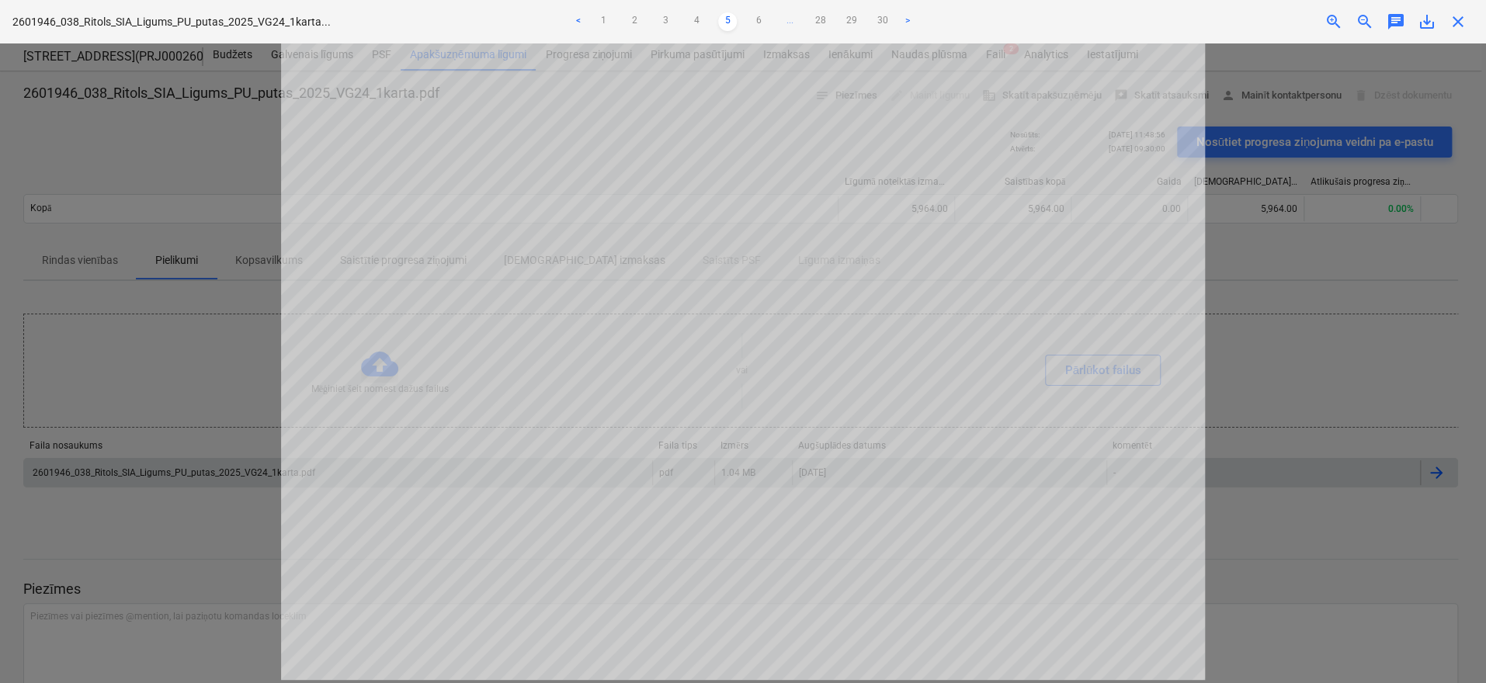
click at [1361, 19] on span "zoom_out" at bounding box center [1365, 21] width 19 height 19
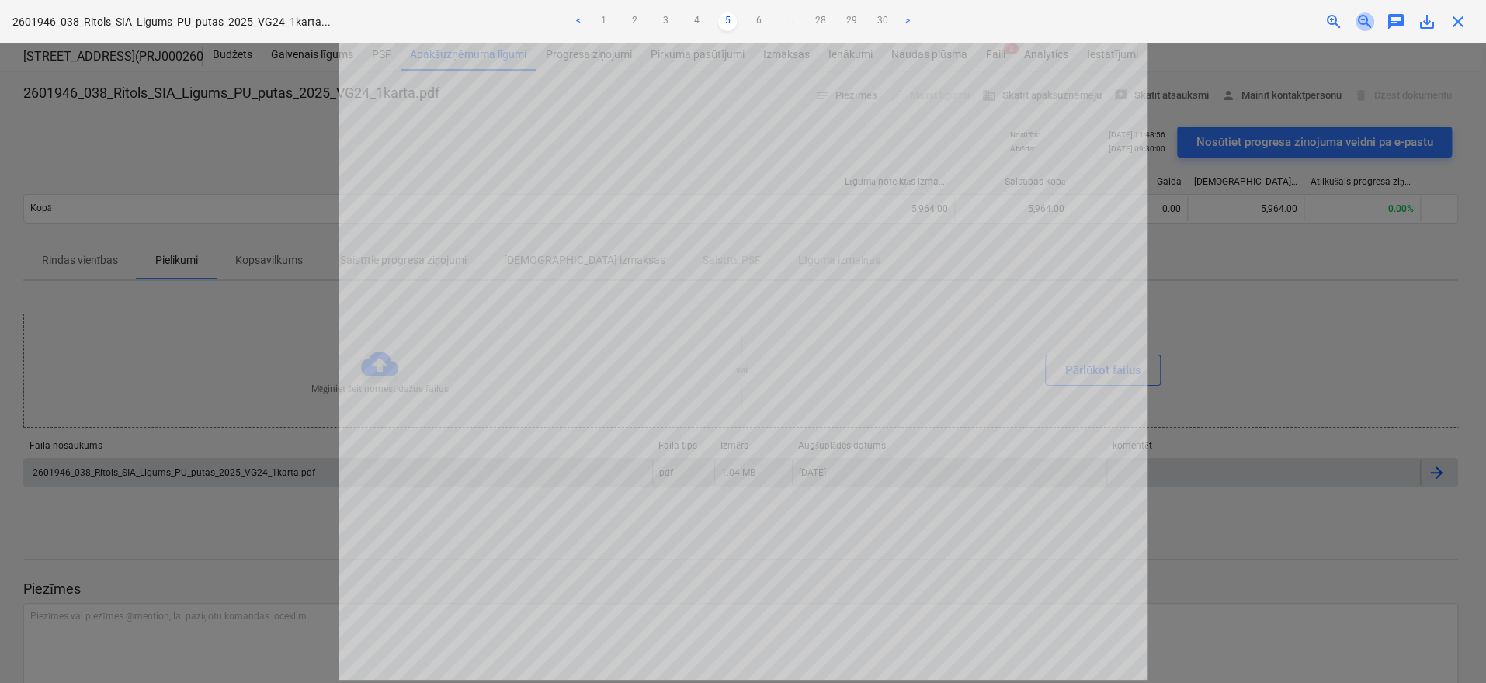
click at [1361, 19] on span "zoom_out" at bounding box center [1365, 21] width 19 height 19
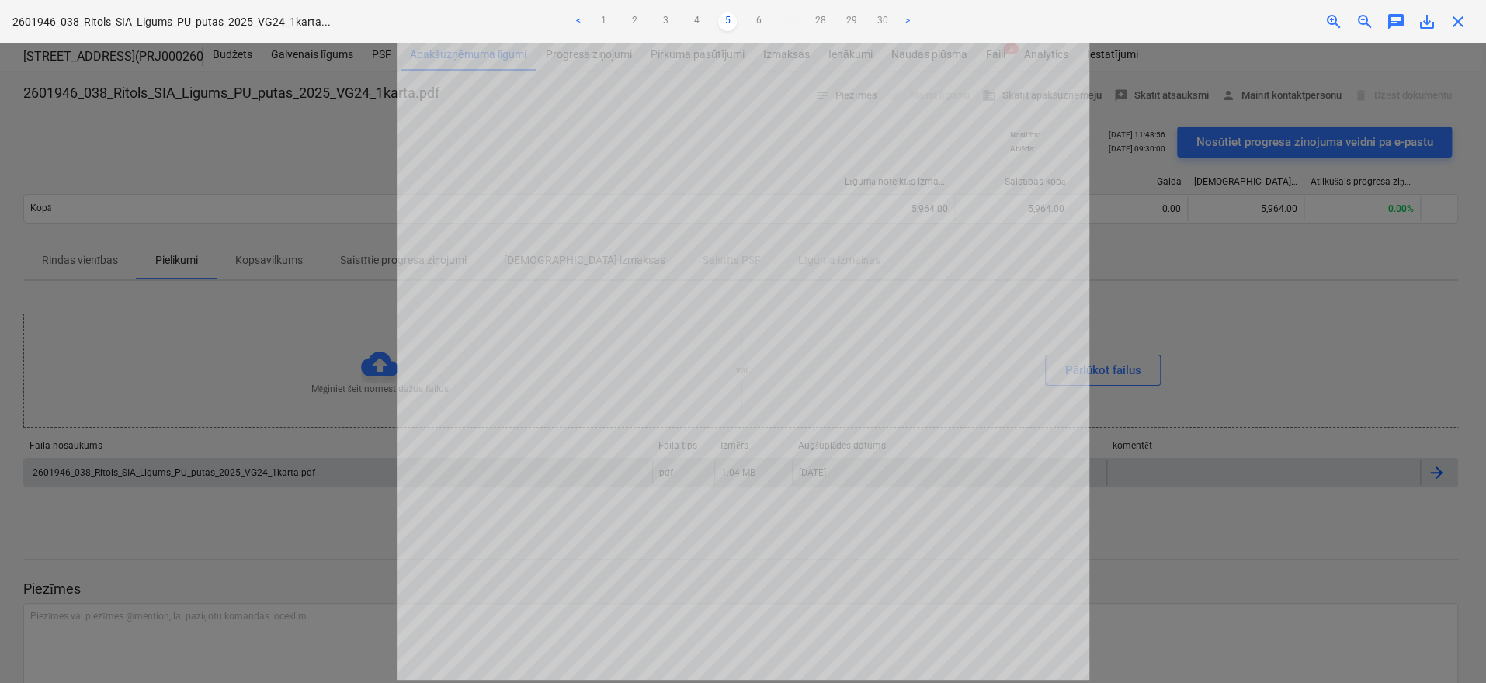
click at [1361, 19] on span "zoom_out" at bounding box center [1365, 21] width 19 height 19
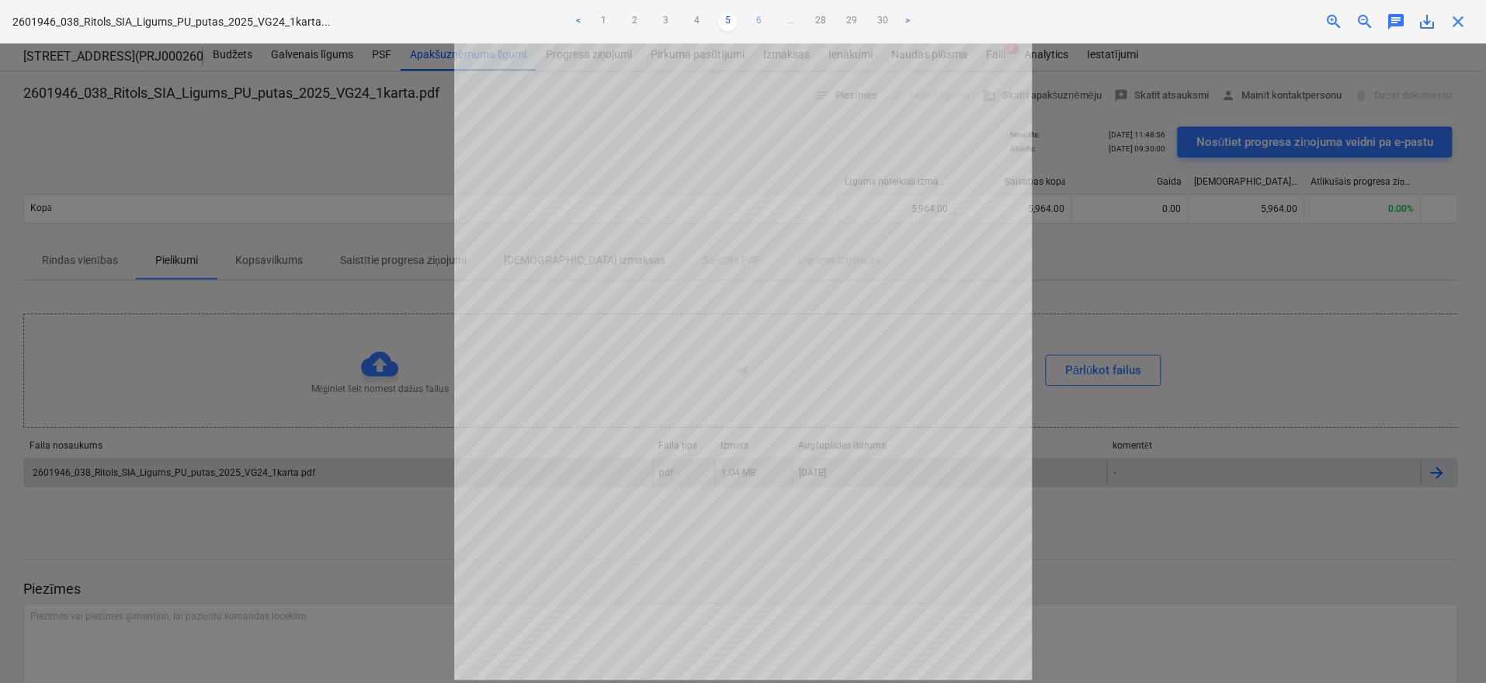
click at [755, 16] on link "6" at bounding box center [758, 21] width 19 height 19
click at [1363, 22] on span "zoom_out" at bounding box center [1365, 21] width 19 height 19
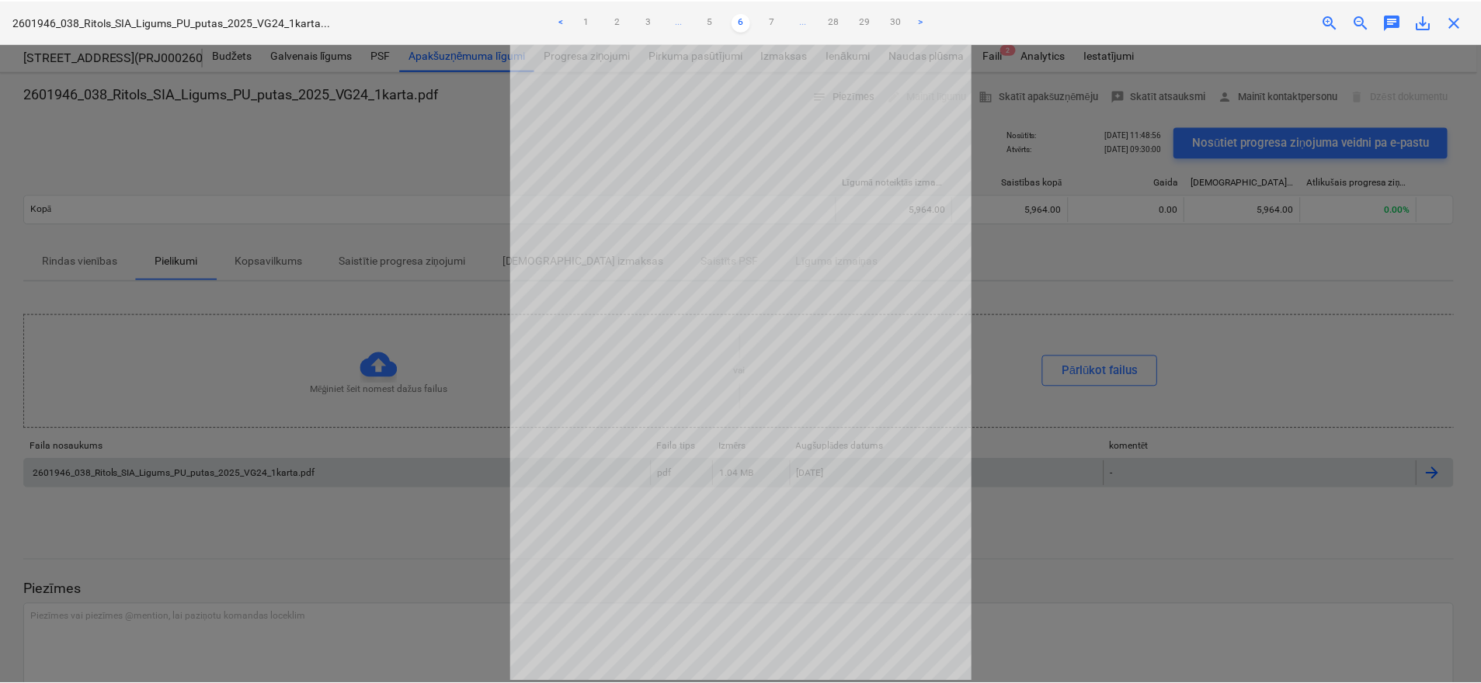
scroll to position [0, 0]
drag, startPoint x: 1462, startPoint y: 23, endPoint x: 1475, endPoint y: 36, distance: 18.1
click at [1460, 23] on span "close" at bounding box center [1458, 21] width 19 height 19
